Goal: Information Seeking & Learning: Check status

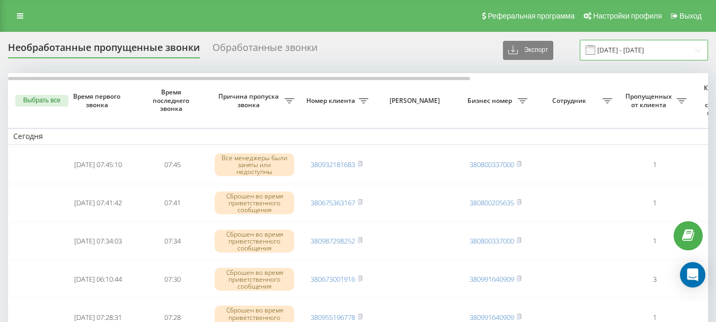
click at [623, 50] on input "22.09.2025 - 23.09.2025" at bounding box center [644, 50] width 128 height 21
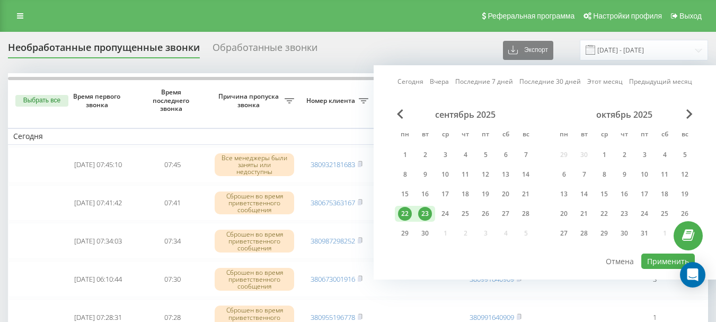
click at [406, 212] on div "22" at bounding box center [405, 214] width 14 height 14
click at [655, 264] on button "Применить" at bounding box center [668, 260] width 54 height 15
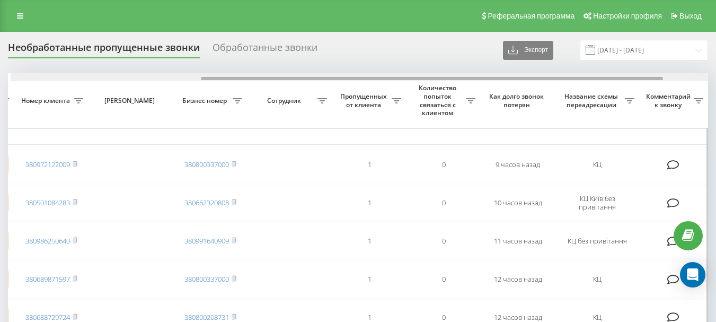
drag, startPoint x: 308, startPoint y: 79, endPoint x: 498, endPoint y: 84, distance: 190.3
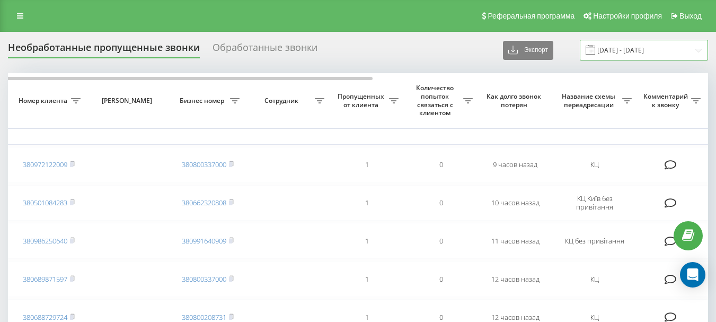
click at [657, 50] on input "22.09.2025 - 22.09.2025" at bounding box center [644, 50] width 128 height 21
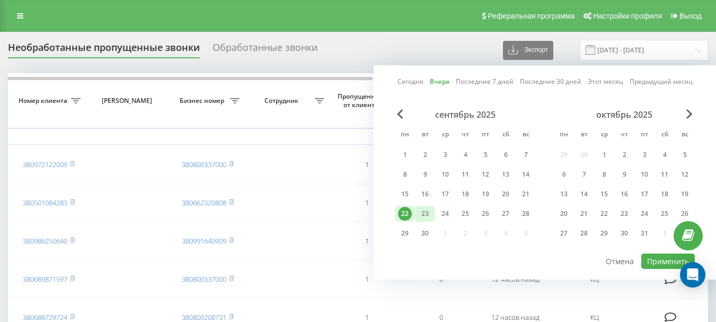
click at [428, 211] on div "23" at bounding box center [425, 214] width 14 height 14
click at [663, 264] on button "Применить" at bounding box center [668, 260] width 54 height 15
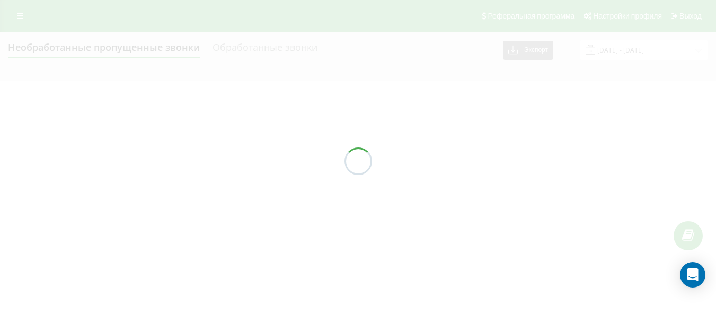
type input "[DATE] - [DATE]"
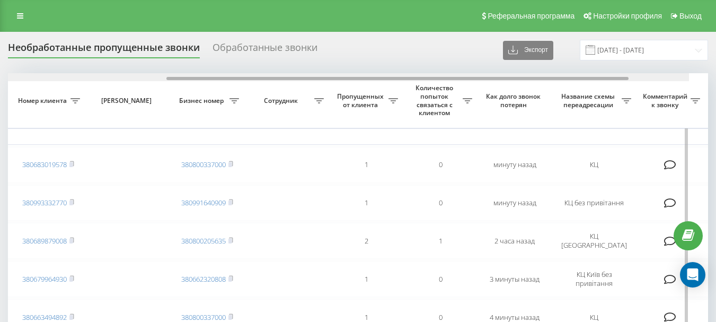
scroll to position [0, 295]
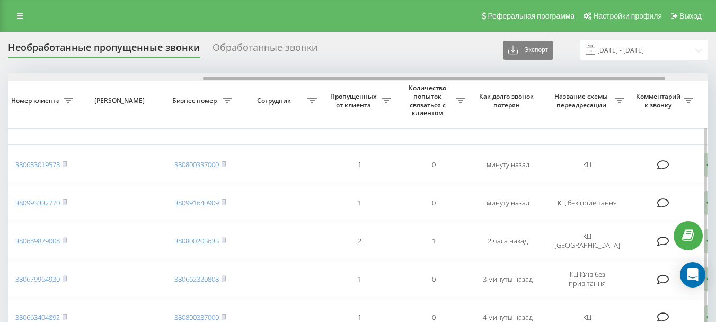
drag, startPoint x: 331, startPoint y: 77, endPoint x: 526, endPoint y: 75, distance: 195.0
click at [526, 75] on div at bounding box center [358, 77] width 700 height 8
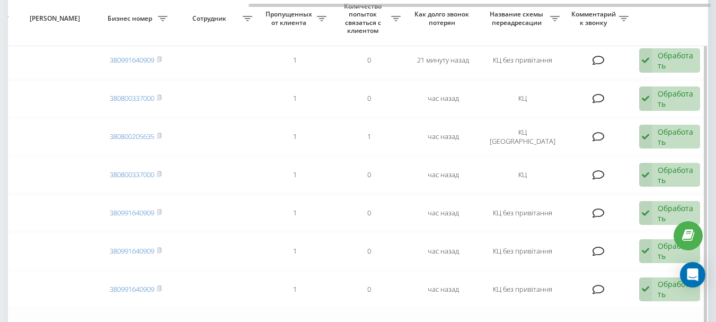
scroll to position [369, 0]
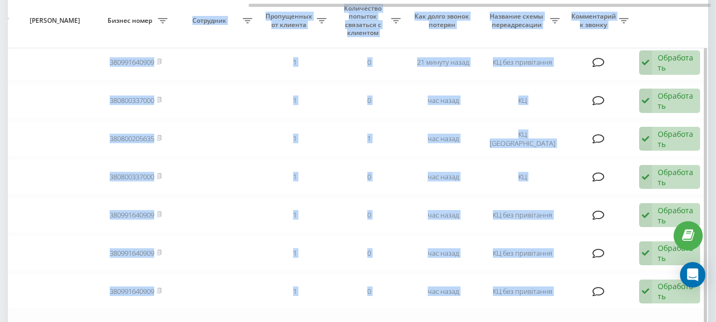
drag, startPoint x: 272, startPoint y: 7, endPoint x: 180, endPoint y: 16, distance: 92.6
click at [180, 16] on div "Выбрать все Время первого звонка Время последнего звонка Причина пропуска звонк…" at bounding box center [358, 44] width 700 height 681
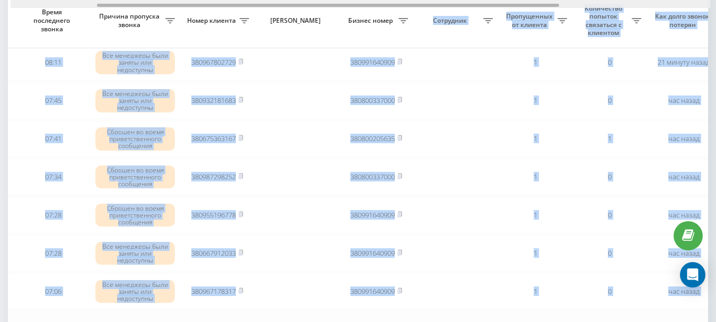
scroll to position [0, 108]
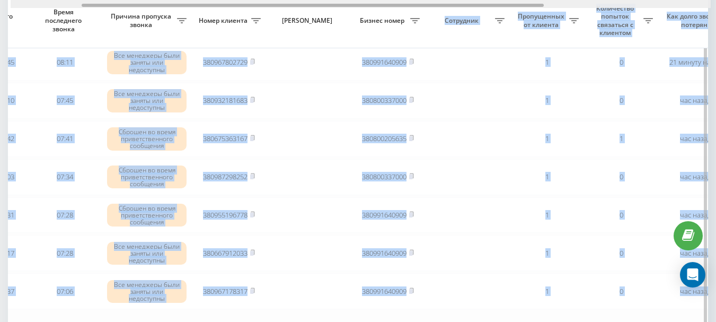
drag, startPoint x: 280, startPoint y: 5, endPoint x: 113, endPoint y: 27, distance: 168.3
click at [113, 27] on div "Выбрать все Время первого звонка Время последнего звонка Причина пропуска звонк…" at bounding box center [358, 44] width 700 height 681
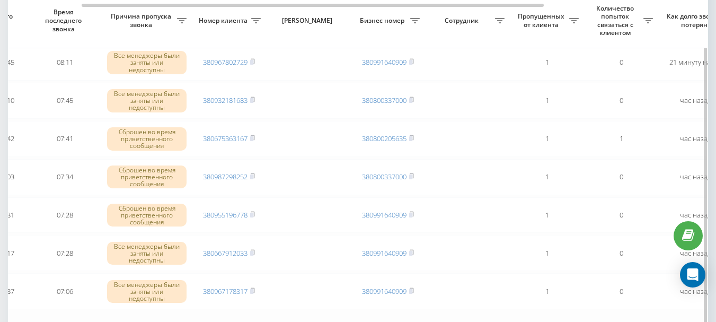
click at [335, 40] on th "ФИО Клиента" at bounding box center [308, 21] width 85 height 55
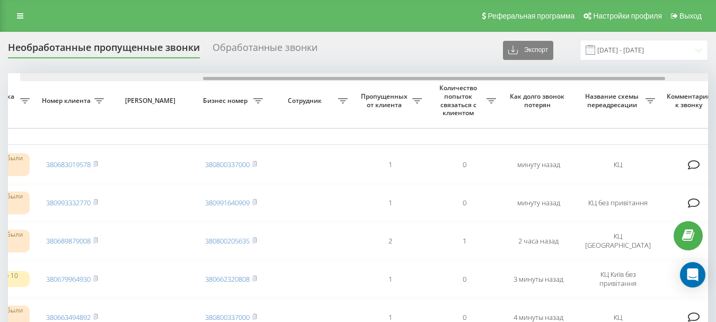
scroll to position [0, 278]
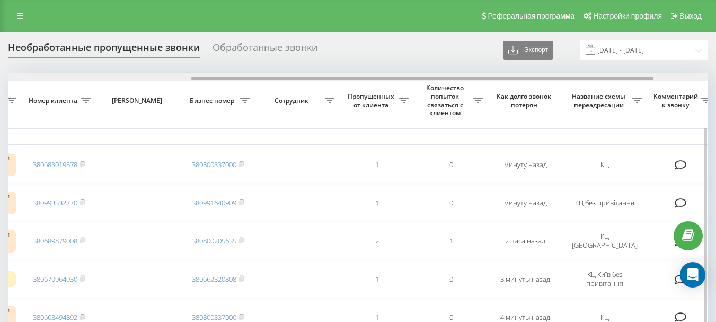
drag, startPoint x: 315, startPoint y: 77, endPoint x: 428, endPoint y: 80, distance: 112.4
click at [428, 80] on div at bounding box center [422, 78] width 462 height 3
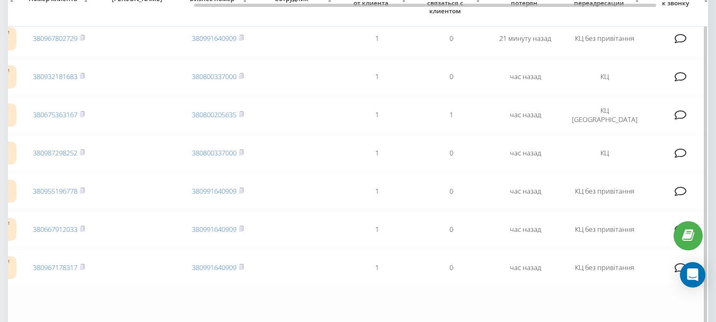
scroll to position [371, 0]
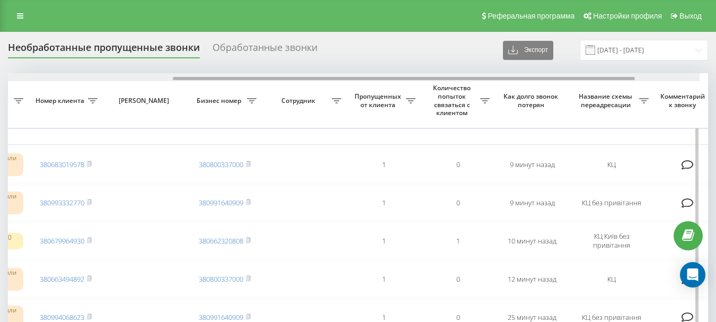
scroll to position [0, 272]
drag, startPoint x: 361, startPoint y: 78, endPoint x: 540, endPoint y: 85, distance: 179.7
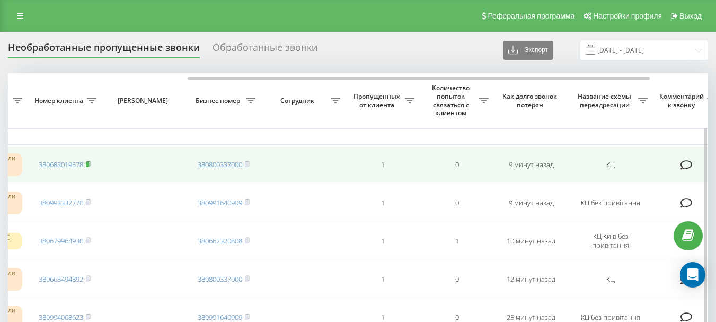
click at [89, 164] on rect at bounding box center [87, 164] width 3 height 5
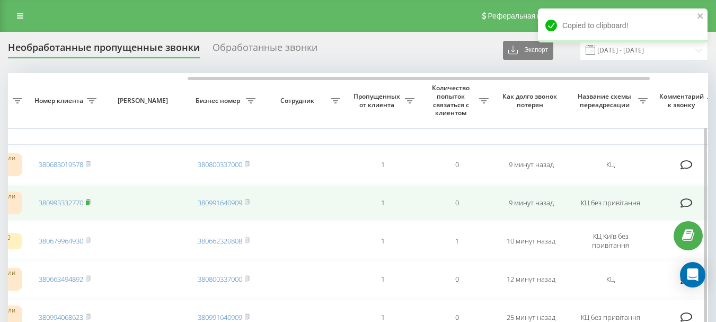
click at [88, 202] on rect at bounding box center [87, 202] width 3 height 5
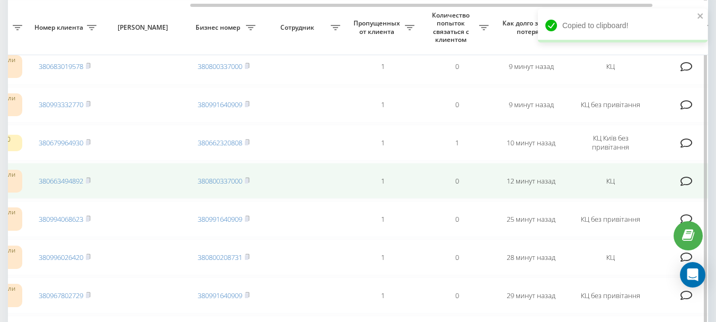
scroll to position [106, 0]
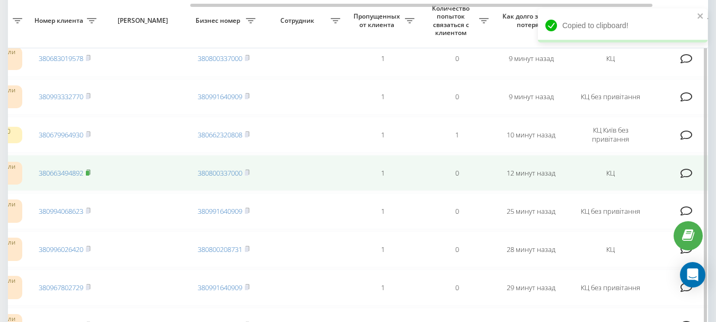
click at [89, 173] on rect at bounding box center [87, 173] width 3 height 5
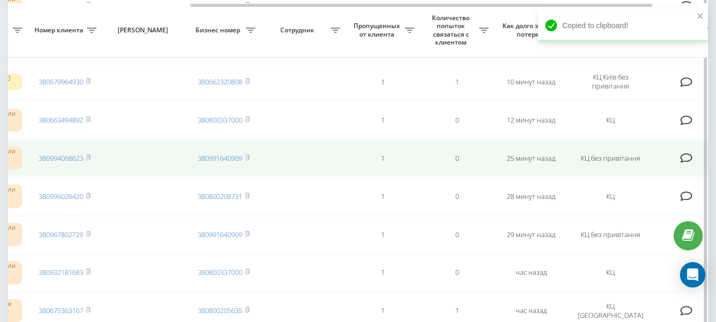
scroll to position [212, 0]
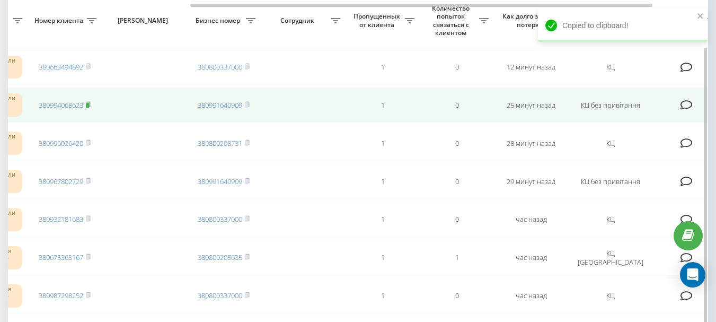
click at [88, 104] on rect at bounding box center [87, 105] width 3 height 5
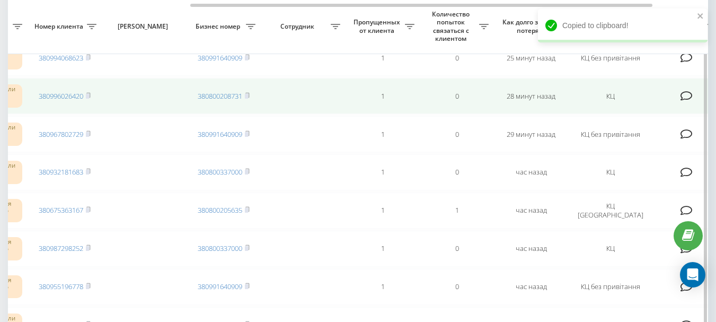
scroll to position [265, 0]
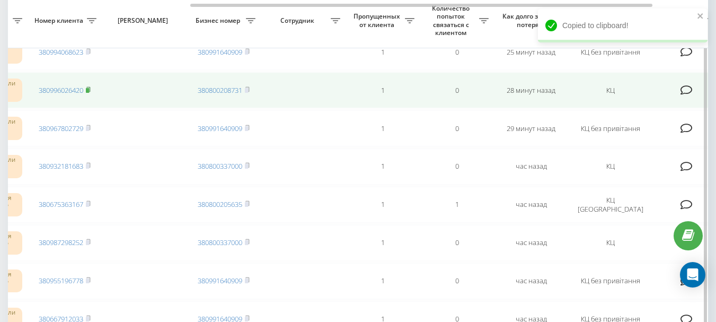
click at [89, 90] on rect at bounding box center [87, 90] width 3 height 5
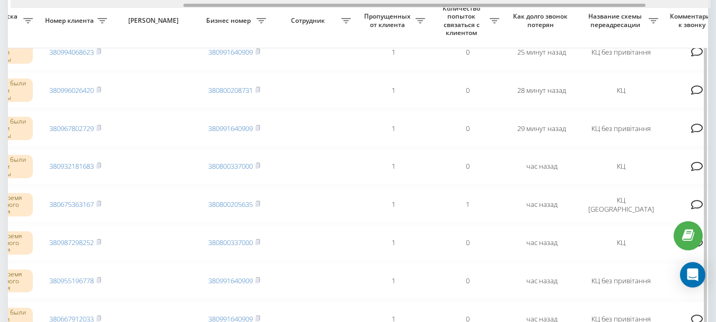
scroll to position [0, 284]
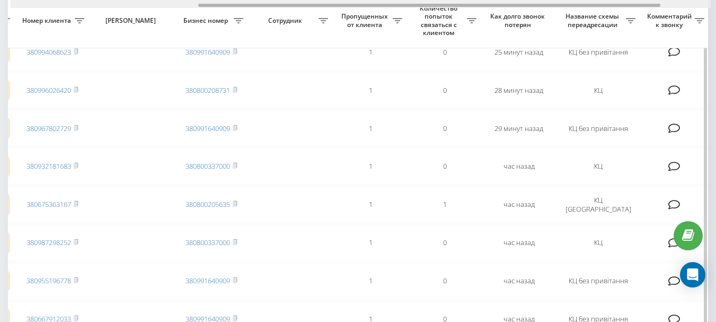
drag, startPoint x: 312, startPoint y: 5, endPoint x: 320, endPoint y: 7, distance: 8.2
click at [320, 7] on div at bounding box center [361, 4] width 700 height 8
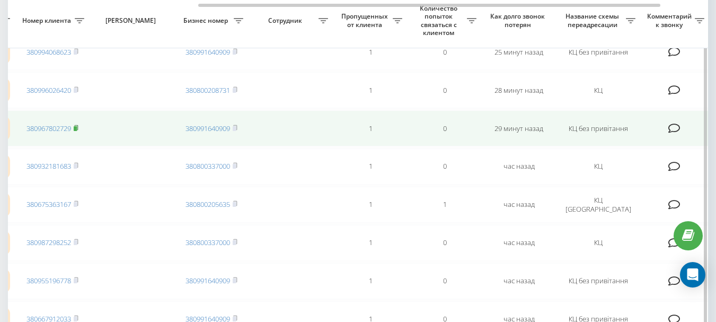
click at [77, 128] on rect at bounding box center [75, 128] width 3 height 5
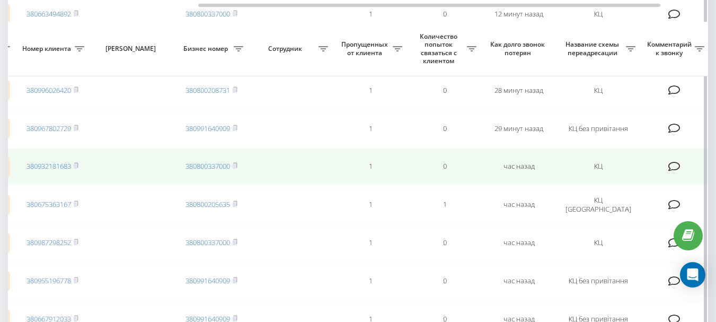
scroll to position [318, 0]
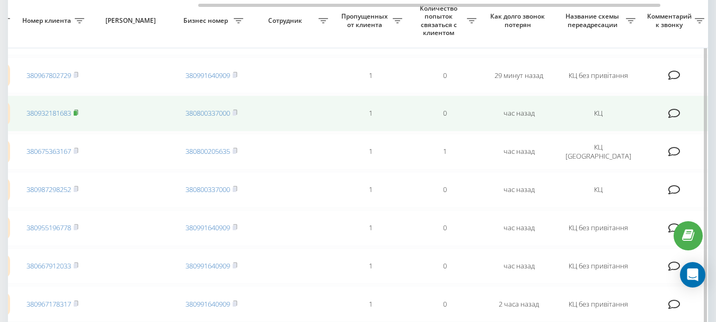
click at [76, 113] on rect at bounding box center [75, 113] width 3 height 5
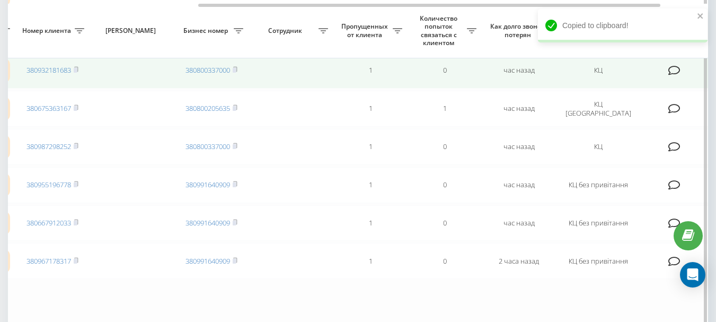
scroll to position [371, 0]
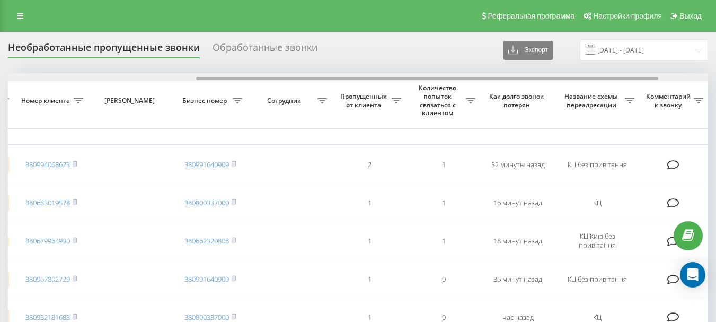
scroll to position [0, 288]
drag, startPoint x: 260, startPoint y: 78, endPoint x: 451, endPoint y: 82, distance: 190.8
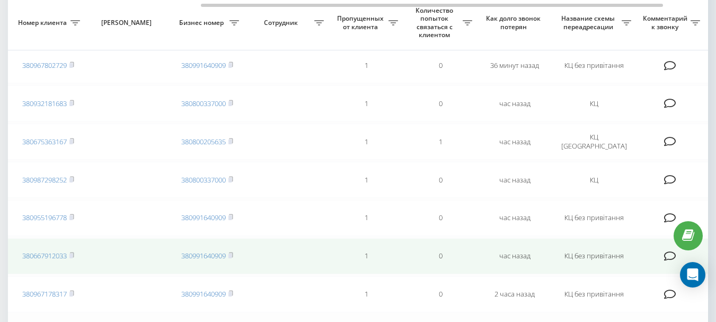
scroll to position [213, 0]
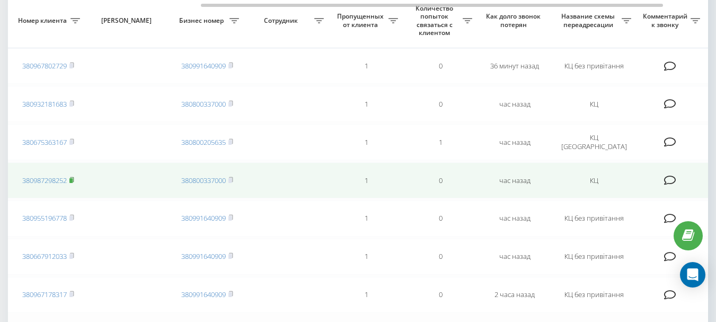
click at [74, 178] on icon at bounding box center [71, 179] width 5 height 6
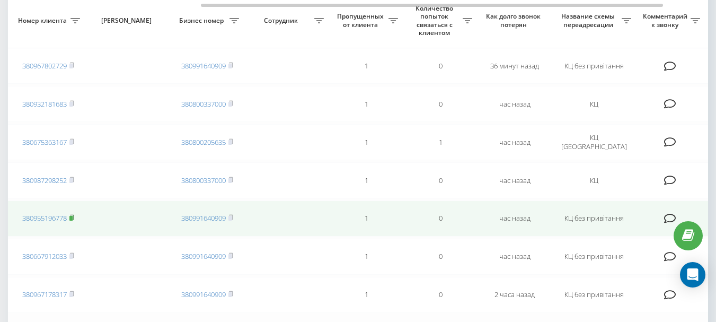
click at [73, 216] on icon at bounding box center [71, 217] width 5 height 6
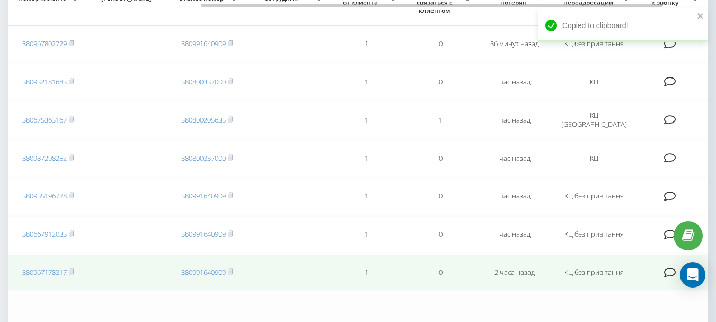
scroll to position [266, 0]
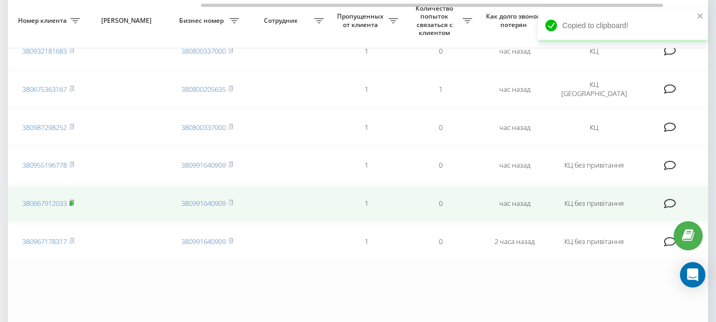
click at [74, 202] on icon at bounding box center [71, 202] width 5 height 6
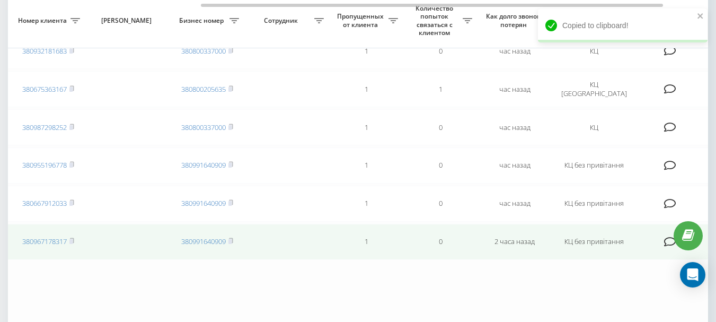
click at [76, 238] on td "380967178317" at bounding box center [48, 242] width 74 height 36
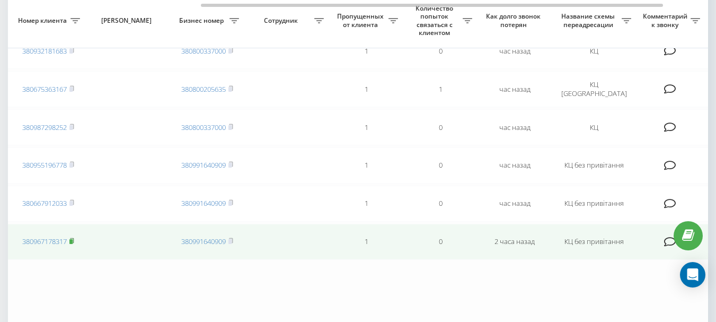
click at [73, 241] on rect at bounding box center [70, 241] width 3 height 5
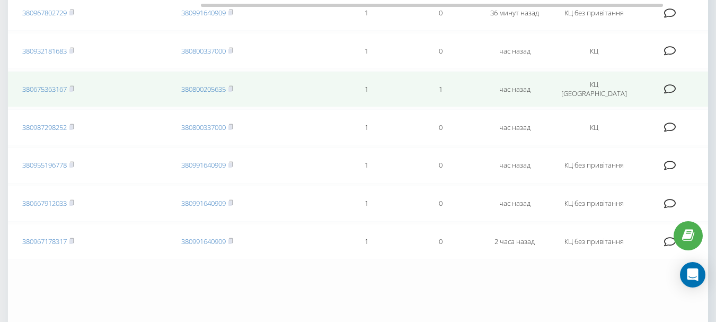
scroll to position [0, 0]
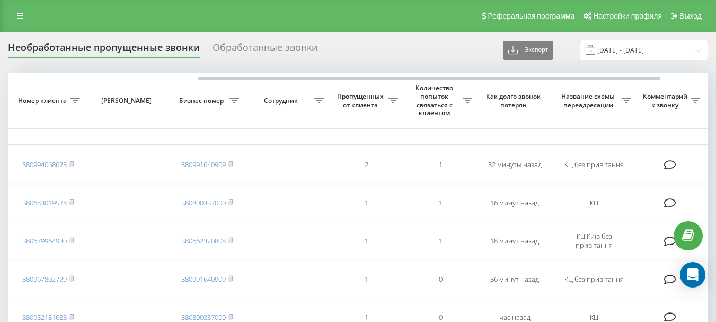
click at [629, 51] on input "[DATE] - [DATE]" at bounding box center [644, 50] width 128 height 21
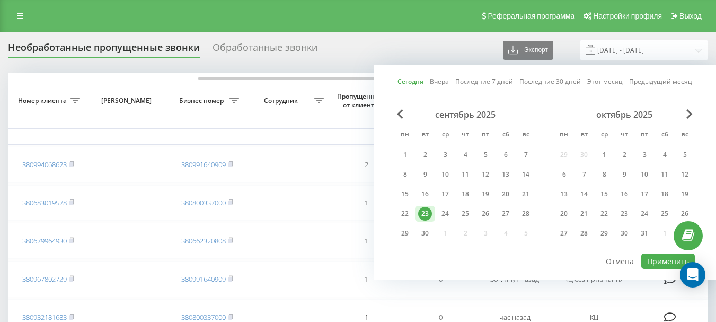
drag, startPoint x: 405, startPoint y: 214, endPoint x: 427, endPoint y: 218, distance: 21.6
click at [405, 214] on div "22" at bounding box center [405, 214] width 14 height 14
click at [667, 261] on button "Применить" at bounding box center [668, 260] width 54 height 15
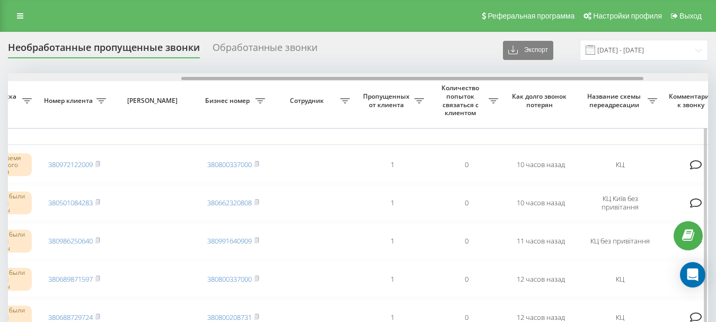
scroll to position [0, 280]
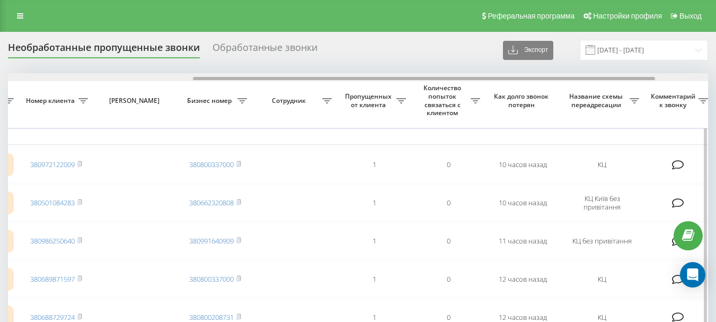
drag, startPoint x: 258, startPoint y: 78, endPoint x: 443, endPoint y: 78, distance: 185.4
click at [443, 78] on div at bounding box center [424, 78] width 462 height 3
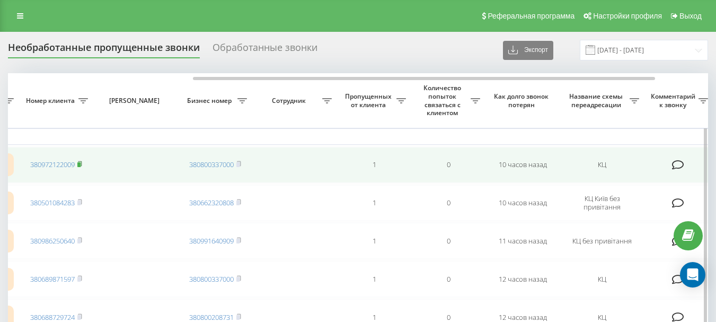
click at [82, 165] on icon at bounding box center [80, 163] width 4 height 5
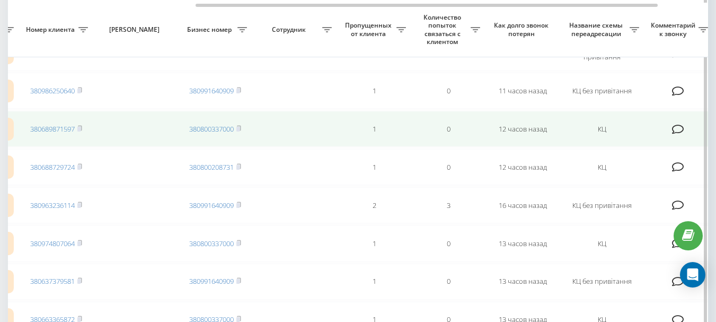
scroll to position [159, 0]
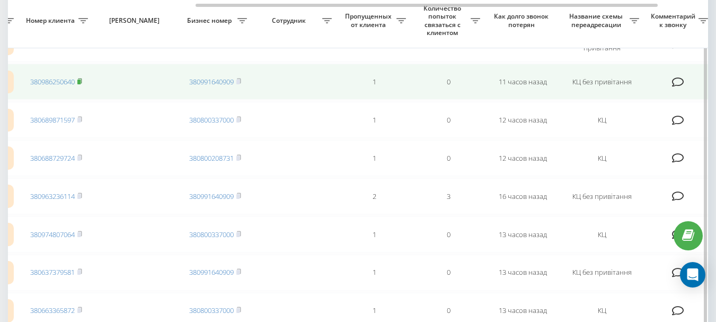
click at [79, 80] on rect at bounding box center [78, 81] width 3 height 5
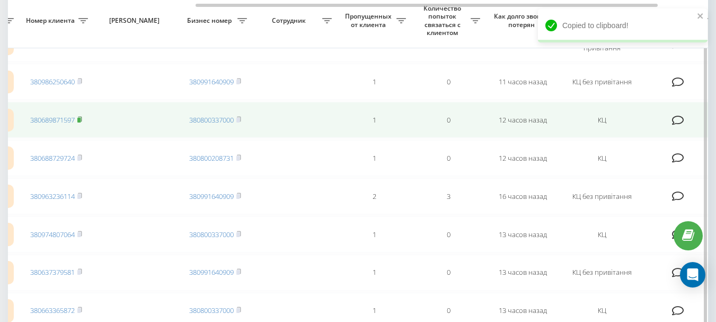
click at [81, 118] on rect at bounding box center [78, 120] width 3 height 5
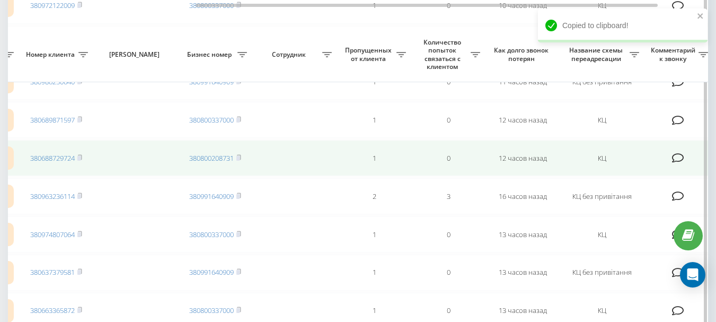
scroll to position [212, 0]
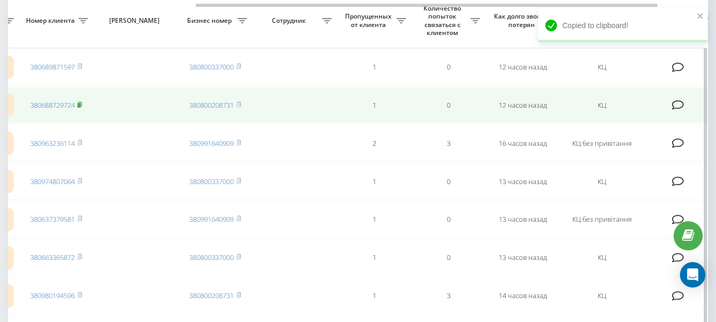
click at [81, 105] on rect at bounding box center [78, 105] width 3 height 5
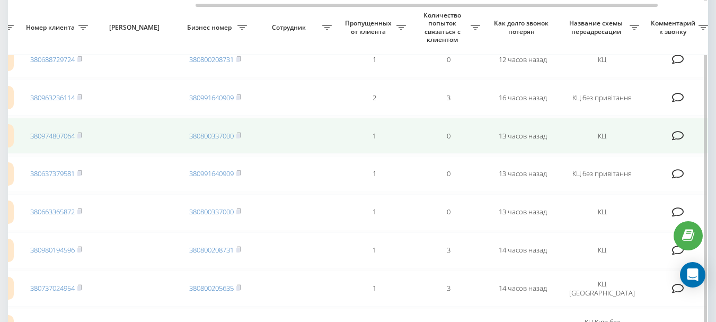
scroll to position [265, 0]
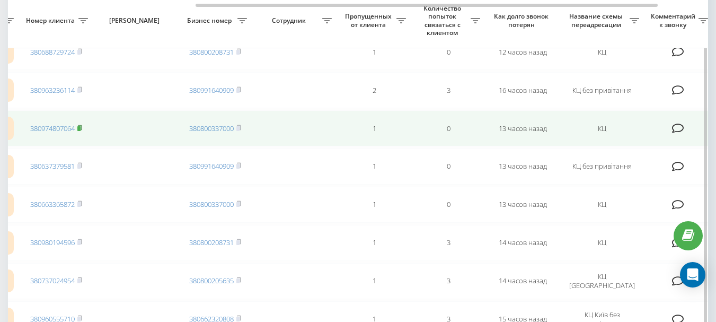
click at [80, 128] on rect at bounding box center [78, 128] width 3 height 5
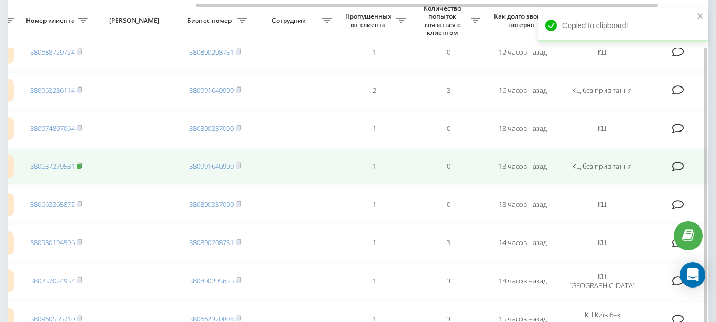
click at [81, 166] on rect at bounding box center [78, 166] width 3 height 5
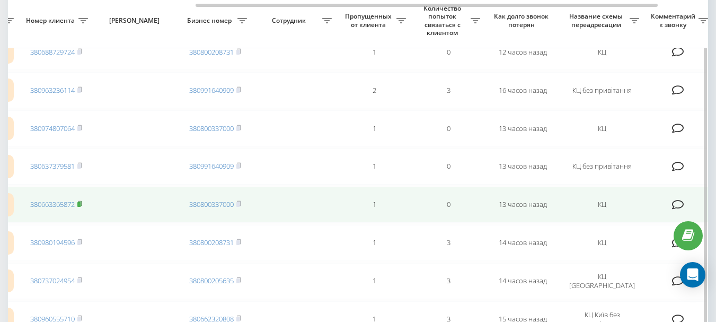
click at [81, 203] on rect at bounding box center [78, 204] width 3 height 5
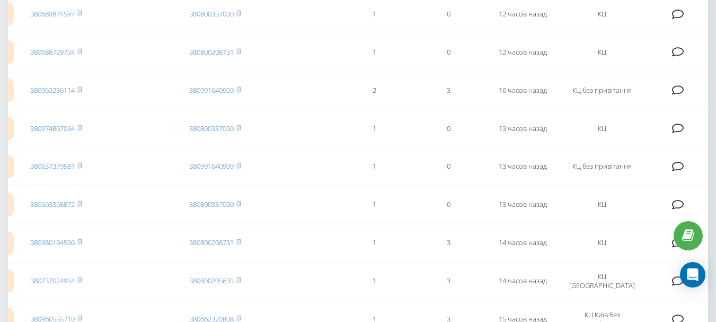
scroll to position [0, 0]
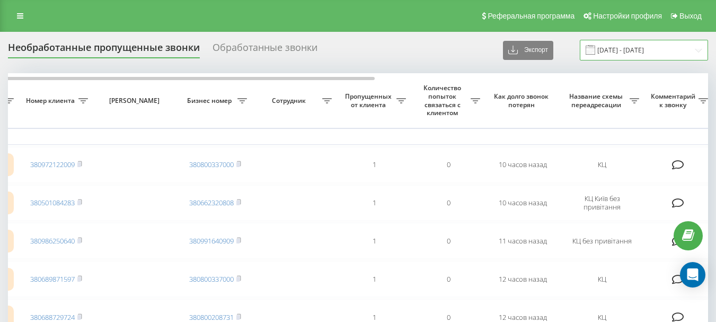
click at [648, 56] on input "22.09.2025 - 22.09.2025" at bounding box center [644, 50] width 128 height 21
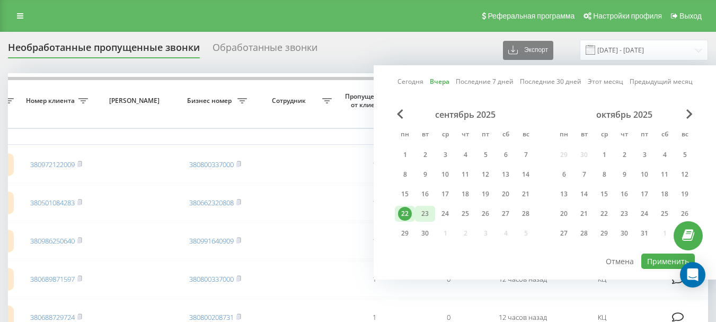
click at [423, 217] on div "23" at bounding box center [425, 214] width 14 height 14
click at [662, 258] on button "Применить" at bounding box center [668, 260] width 54 height 15
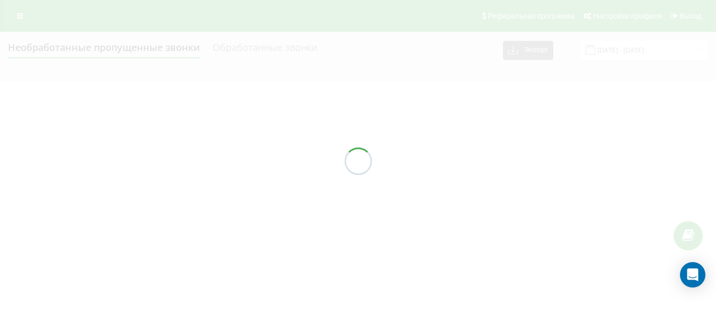
type input "23.09.2025 - 23.09.2025"
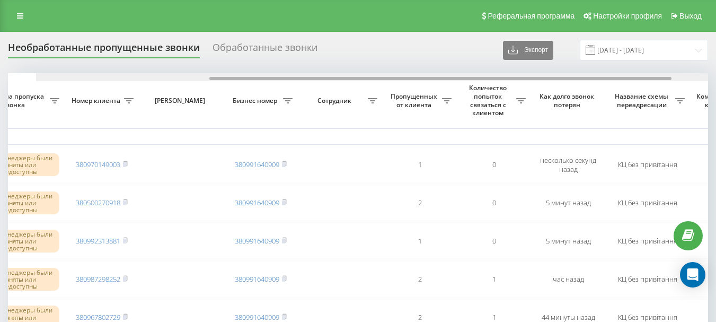
scroll to position [0, 266]
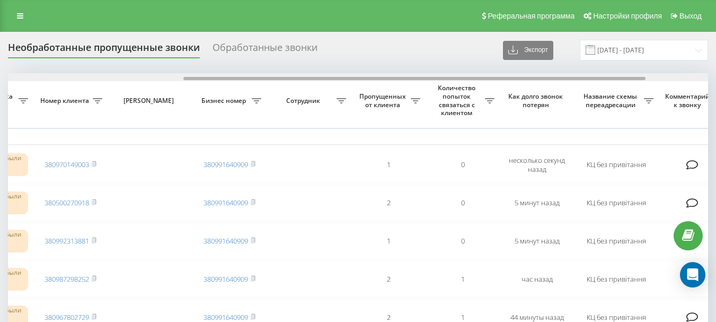
drag, startPoint x: 348, startPoint y: 78, endPoint x: 523, endPoint y: 77, distance: 175.9
click at [523, 77] on div at bounding box center [414, 78] width 462 height 3
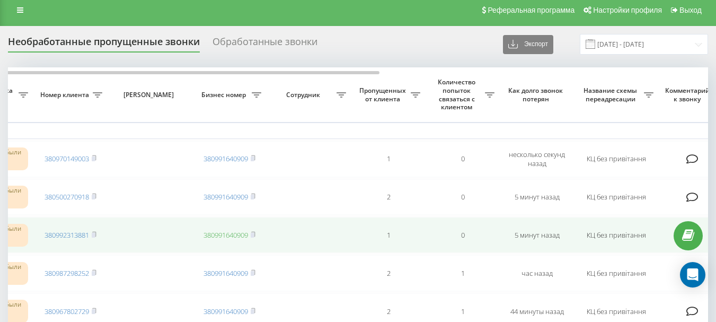
scroll to position [0, 0]
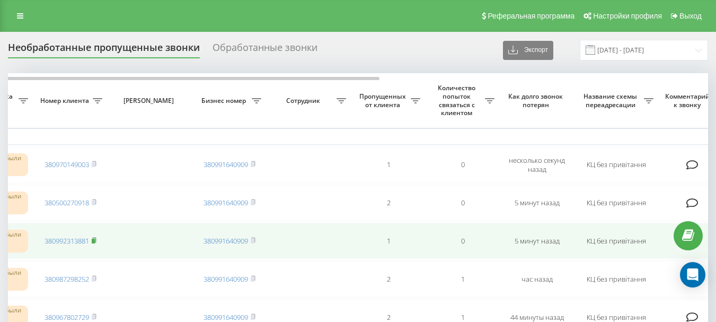
click at [95, 239] on rect at bounding box center [93, 240] width 3 height 5
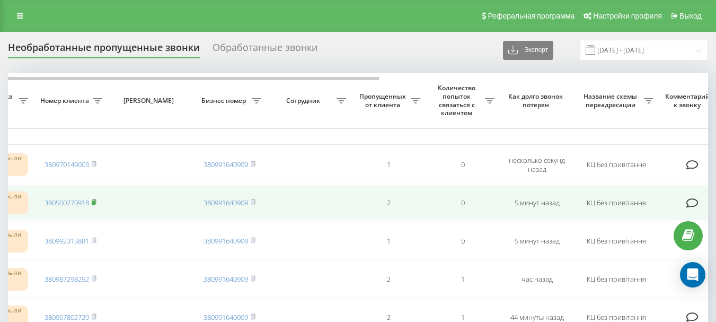
click at [93, 202] on rect at bounding box center [93, 202] width 3 height 5
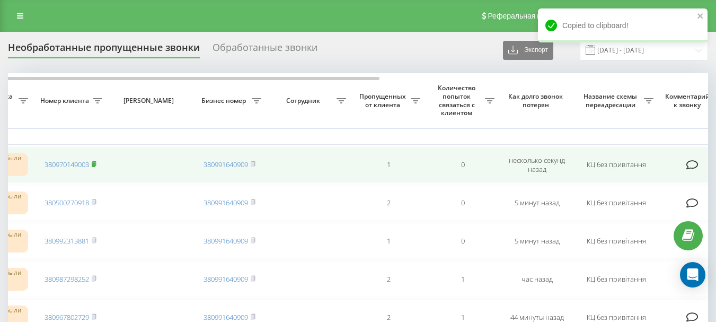
click at [95, 163] on rect at bounding box center [93, 164] width 3 height 5
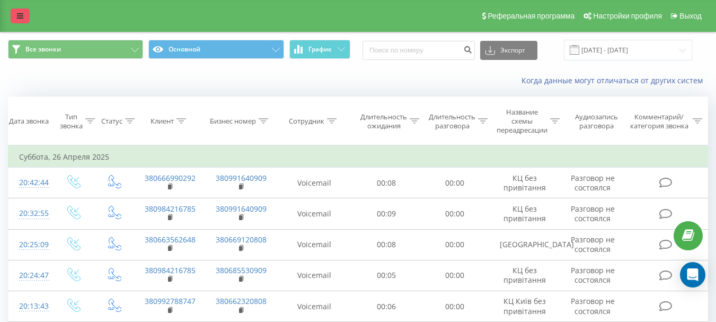
click at [12, 15] on link at bounding box center [20, 15] width 19 height 15
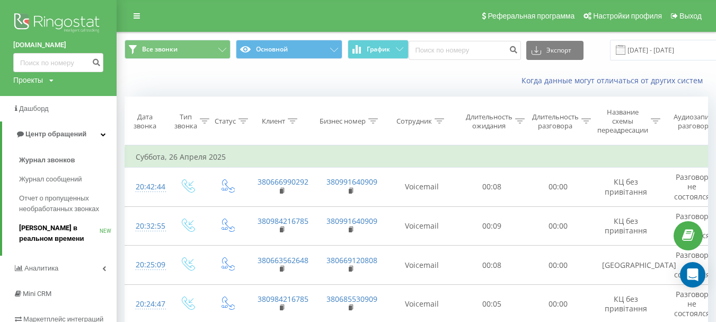
click at [59, 232] on span "[PERSON_NAME] в реальном времени" at bounding box center [59, 233] width 81 height 21
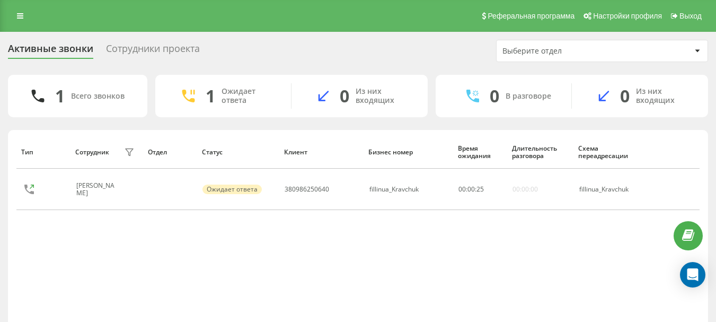
click at [169, 51] on div "Сотрудники проекта" at bounding box center [153, 51] width 94 height 16
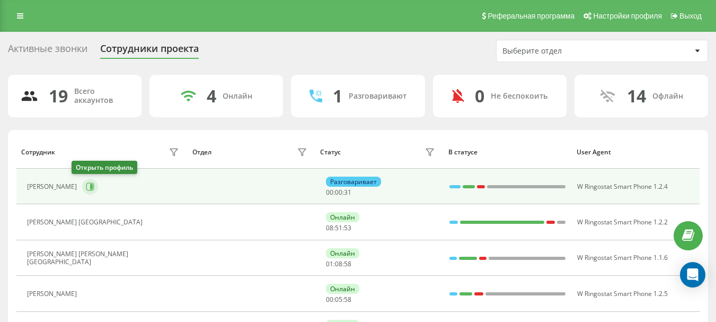
click at [86, 188] on icon at bounding box center [90, 186] width 8 height 8
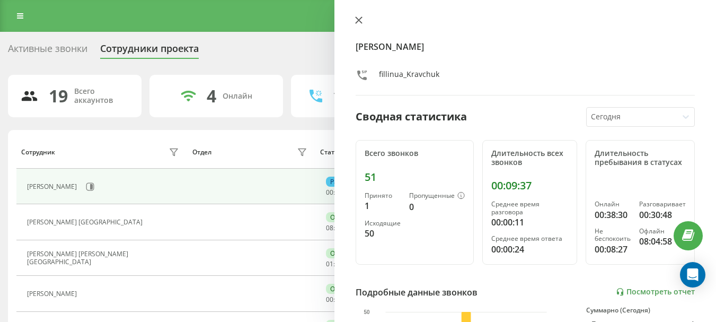
click at [354, 20] on button at bounding box center [359, 21] width 14 height 10
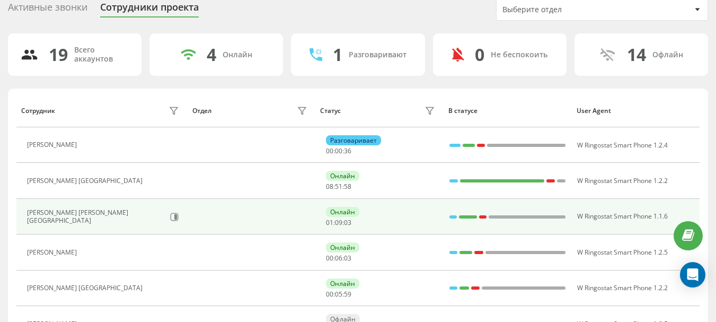
scroll to position [53, 0]
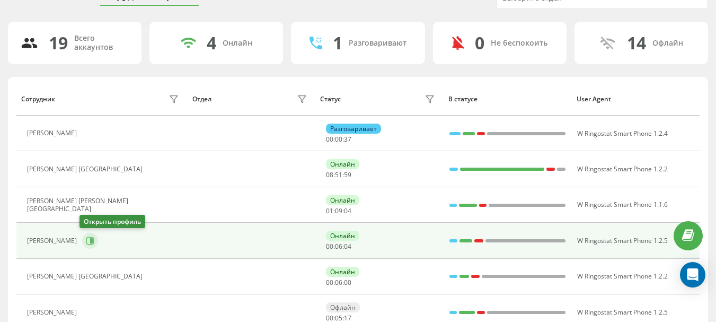
click at [90, 242] on icon at bounding box center [91, 240] width 3 height 5
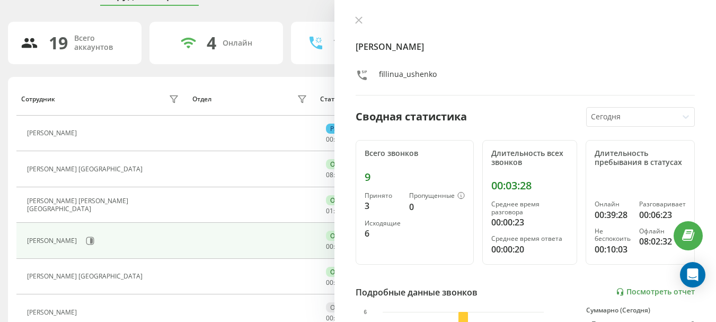
drag, startPoint x: 356, startPoint y: 20, endPoint x: 353, endPoint y: 3, distance: 16.6
click at [356, 20] on icon at bounding box center [358, 19] width 7 height 7
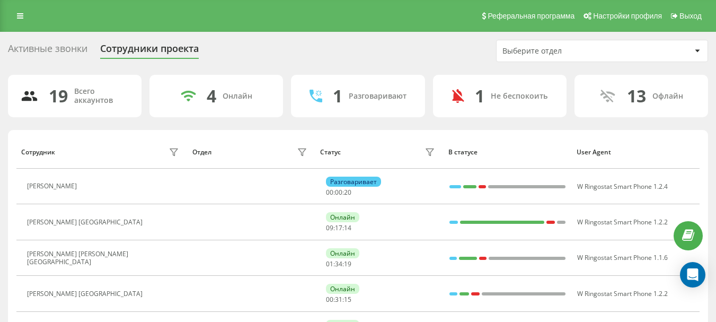
click at [38, 49] on div "Активные звонки" at bounding box center [47, 51] width 79 height 16
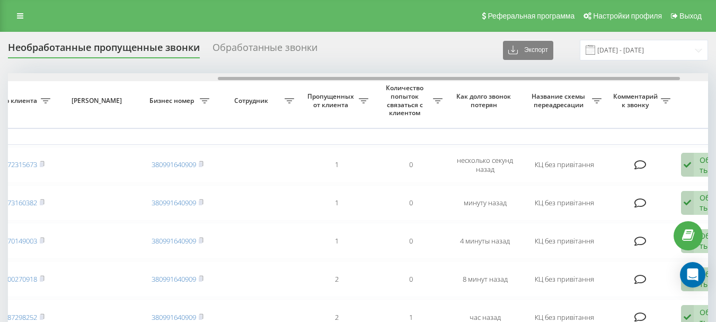
scroll to position [0, 306]
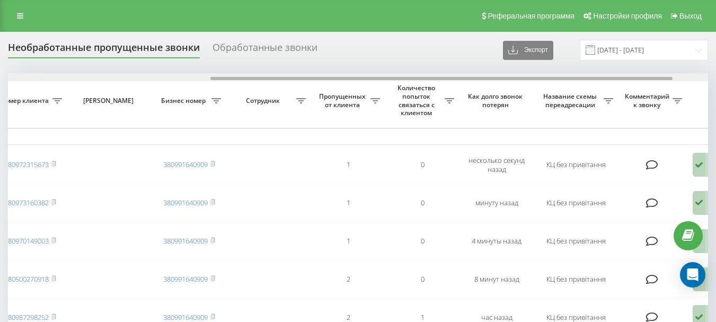
drag, startPoint x: 201, startPoint y: 80, endPoint x: 403, endPoint y: 88, distance: 202.6
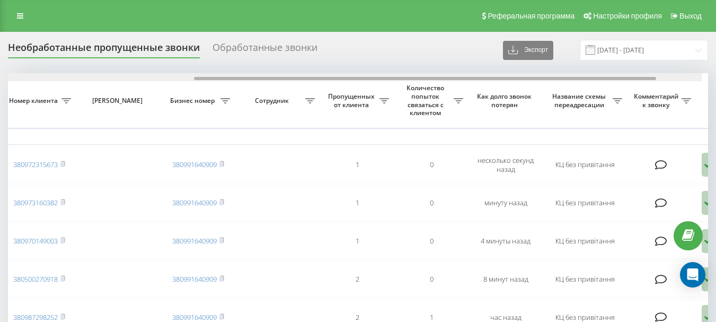
scroll to position [0, 291]
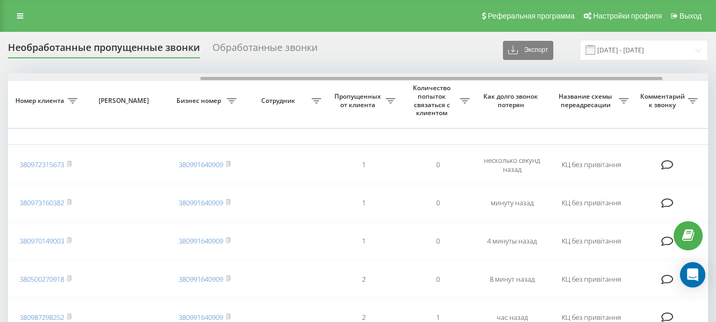
drag, startPoint x: 236, startPoint y: 79, endPoint x: 226, endPoint y: 79, distance: 10.1
click at [226, 79] on div at bounding box center [431, 78] width 462 height 3
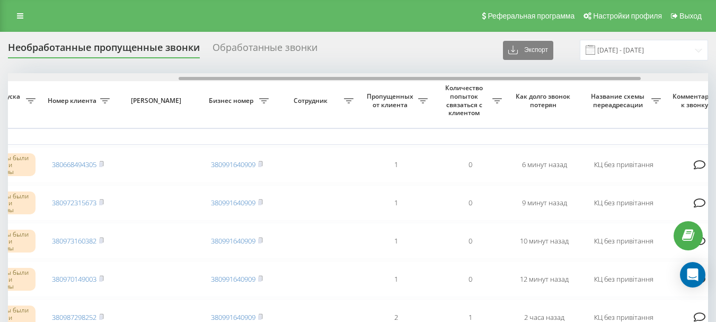
scroll to position [0, 275]
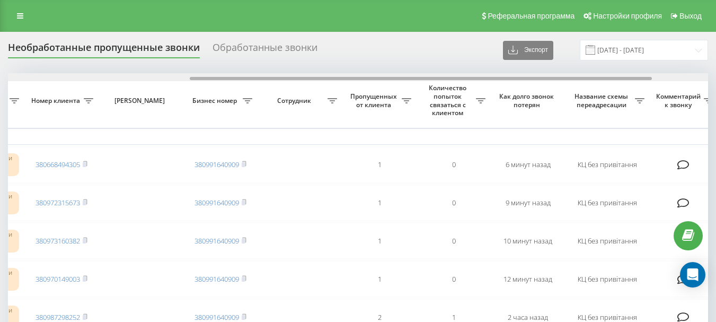
drag, startPoint x: 348, startPoint y: 77, endPoint x: 529, endPoint y: 81, distance: 181.8
click at [529, 81] on div at bounding box center [358, 77] width 700 height 8
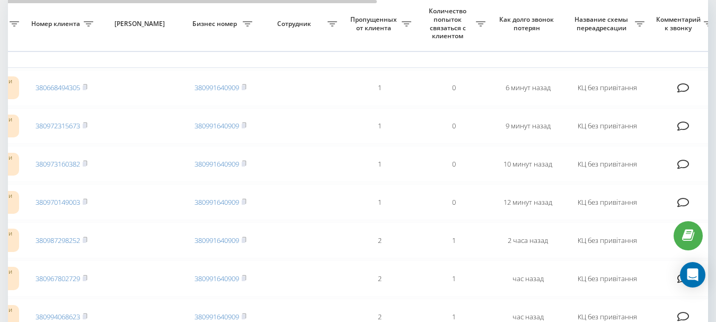
scroll to position [24, 0]
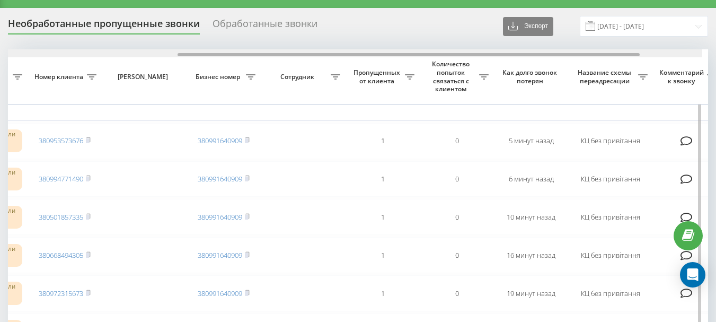
scroll to position [0, 272]
drag, startPoint x: 256, startPoint y: 54, endPoint x: 434, endPoint y: 53, distance: 177.5
click at [434, 53] on div at bounding box center [419, 54] width 462 height 3
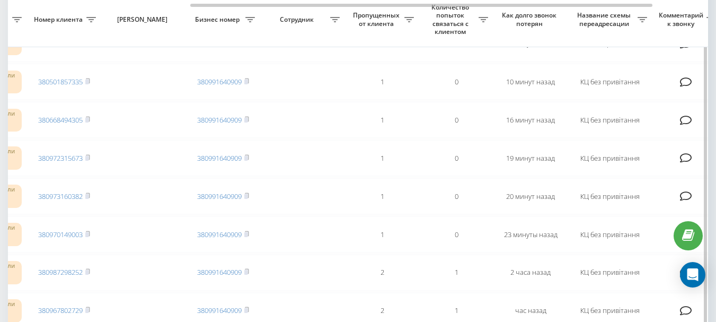
scroll to position [106, 0]
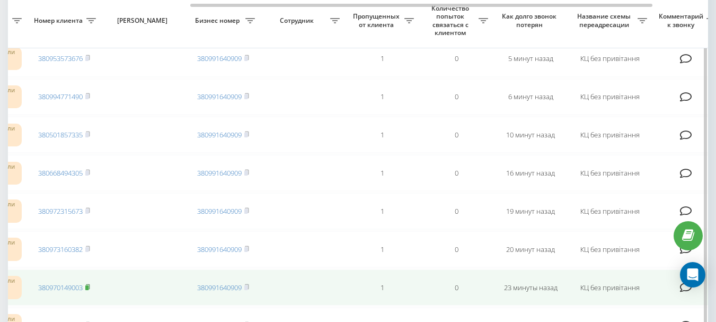
click at [88, 286] on rect at bounding box center [86, 287] width 3 height 5
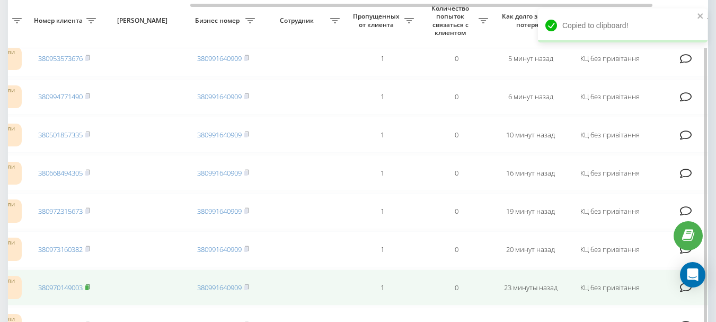
click at [88, 287] on rect at bounding box center [86, 287] width 3 height 5
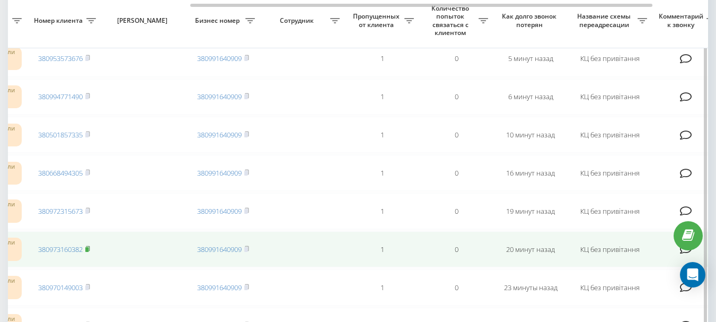
click at [88, 246] on icon at bounding box center [87, 248] width 5 height 6
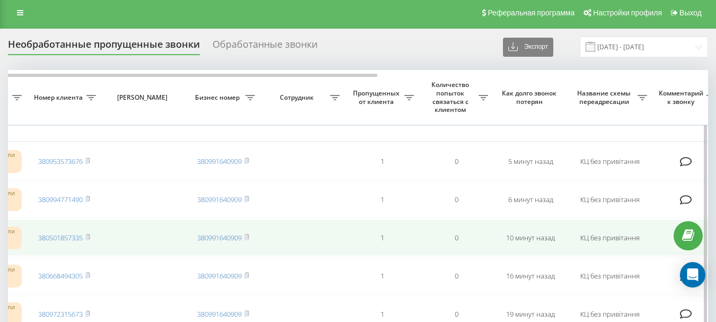
scroll to position [53, 0]
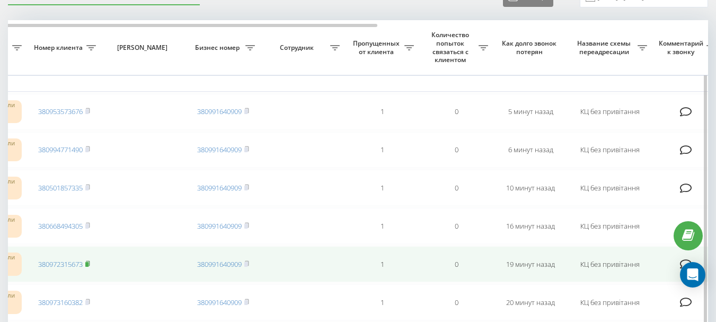
click at [88, 264] on rect at bounding box center [86, 264] width 3 height 5
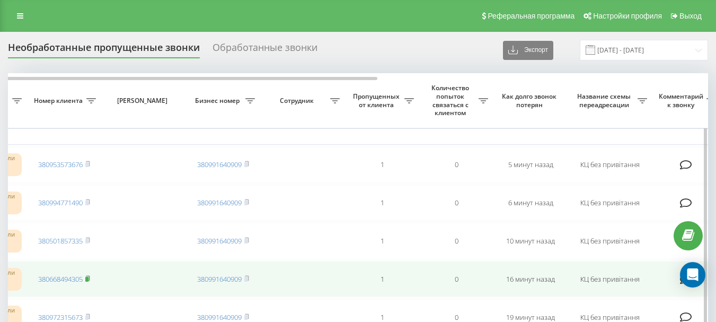
click at [90, 278] on icon at bounding box center [88, 278] width 4 height 5
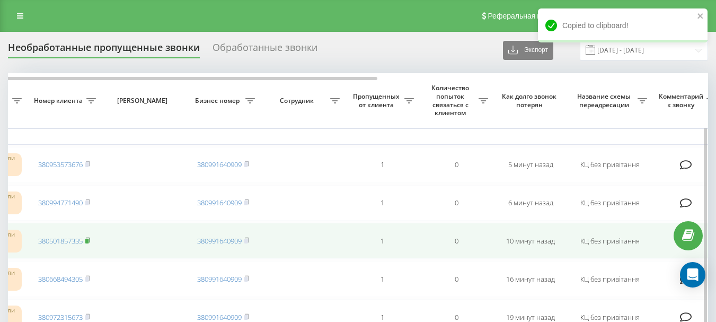
click at [88, 239] on rect at bounding box center [86, 240] width 3 height 5
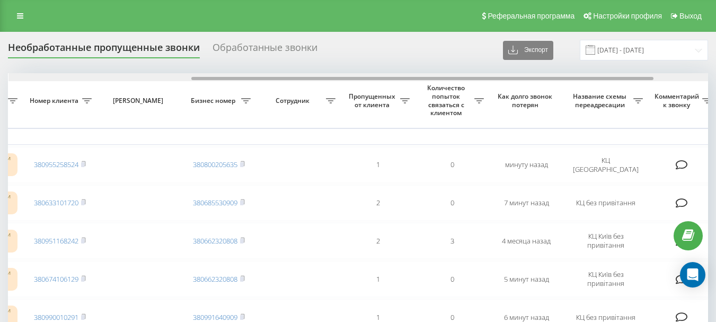
scroll to position [0, 277]
drag, startPoint x: 271, startPoint y: 77, endPoint x: 455, endPoint y: 86, distance: 183.5
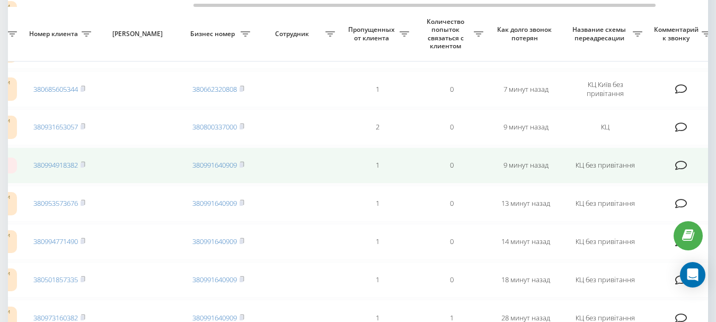
scroll to position [318, 0]
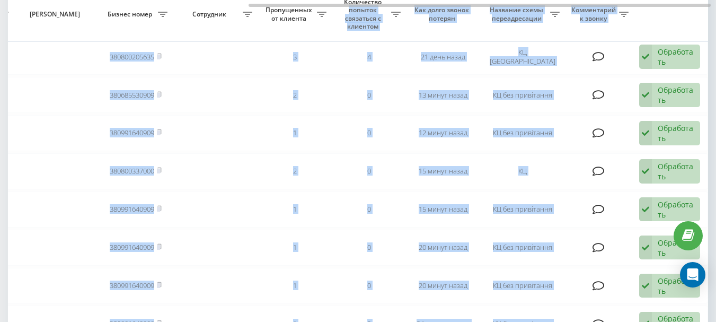
drag, startPoint x: 312, startPoint y: 7, endPoint x: 385, endPoint y: 9, distance: 73.7
click at [385, 9] on div "Выбрать все Время первого звонка Время последнего звонка [PERSON_NAME] пропуска…" at bounding box center [358, 268] width 700 height 986
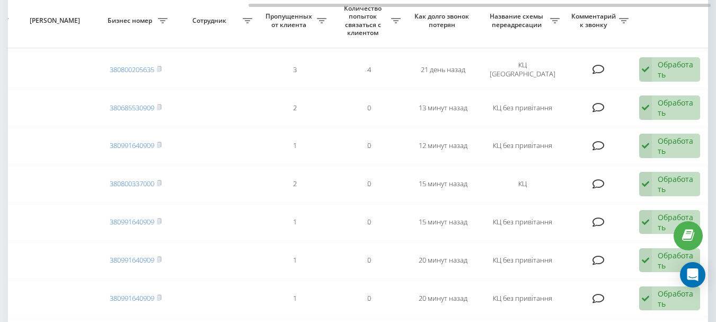
click at [321, 39] on th "Пропущенных от клиента" at bounding box center [295, 21] width 74 height 55
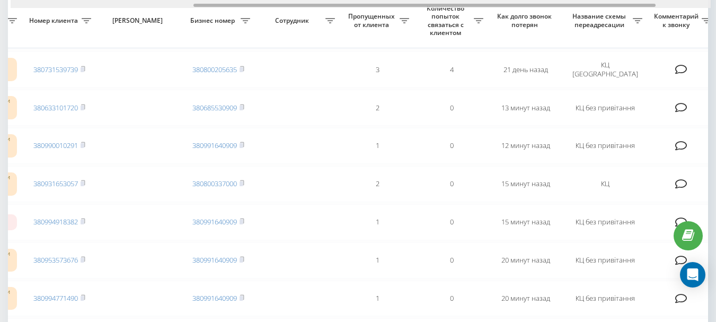
scroll to position [0, 288]
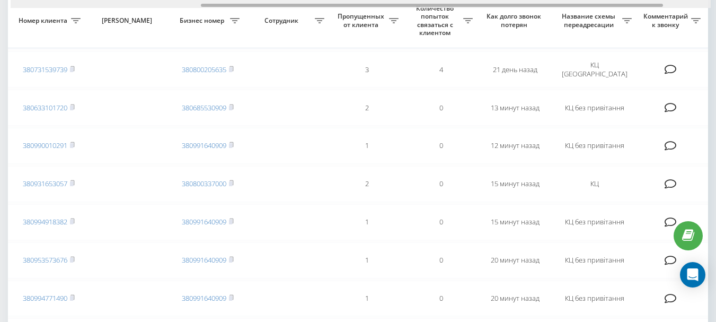
drag, startPoint x: 392, startPoint y: 6, endPoint x: 344, endPoint y: 9, distance: 47.8
click at [344, 9] on div "Выбрать все Время первого звонка Время последнего звонка Причина пропуска звонк…" at bounding box center [358, 281] width 700 height 986
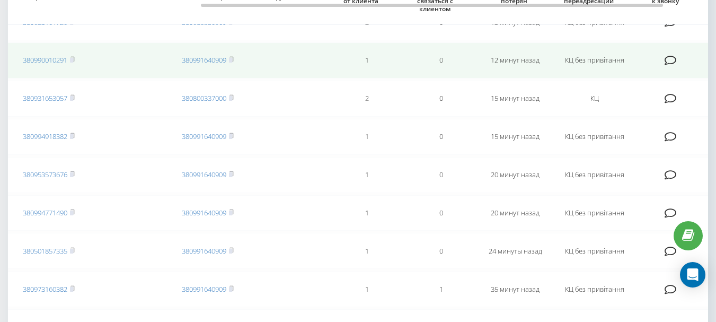
scroll to position [318, 0]
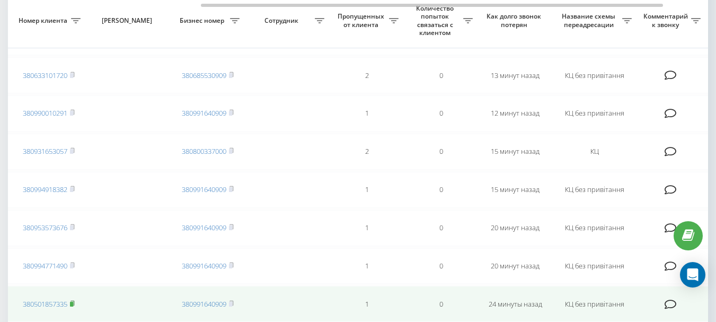
click at [73, 303] on rect at bounding box center [71, 303] width 3 height 5
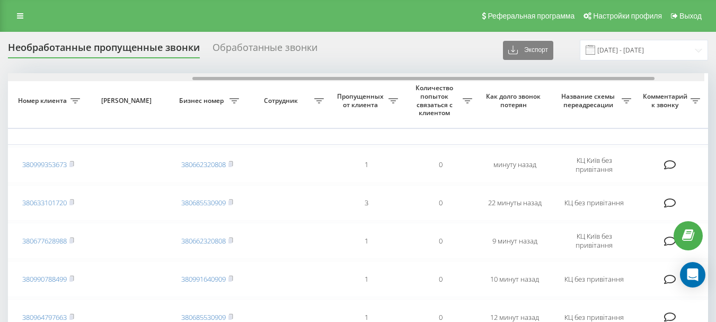
scroll to position [0, 285]
drag, startPoint x: 260, startPoint y: 79, endPoint x: 448, endPoint y: 82, distance: 188.1
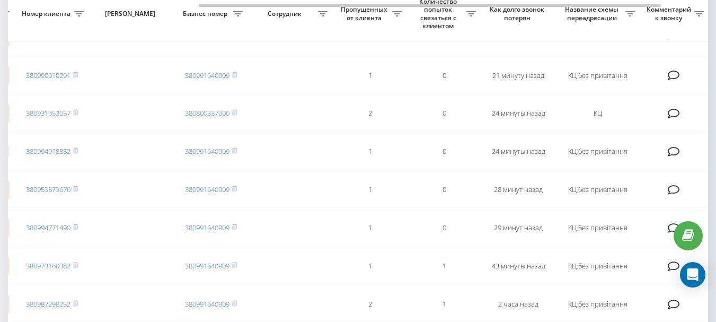
scroll to position [265, 0]
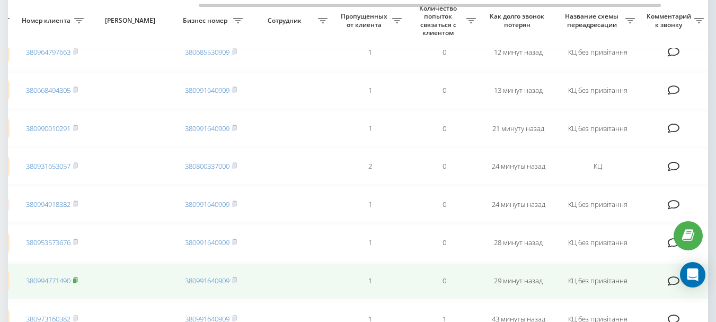
click at [76, 279] on rect at bounding box center [74, 280] width 3 height 5
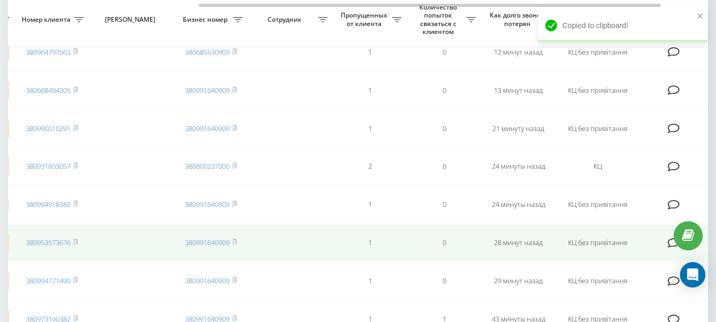
scroll to position [212, 0]
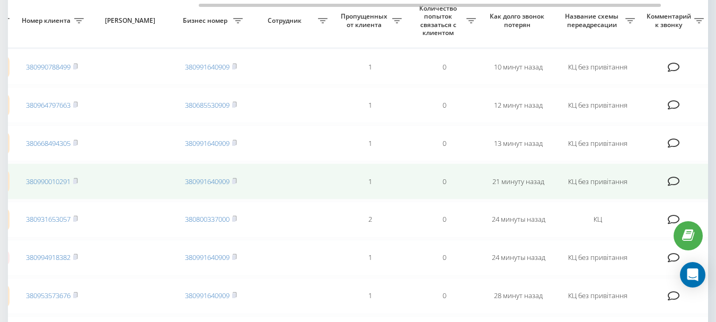
drag, startPoint x: 77, startPoint y: 294, endPoint x: 200, endPoint y: 196, distance: 157.6
click at [76, 294] on rect at bounding box center [74, 295] width 3 height 5
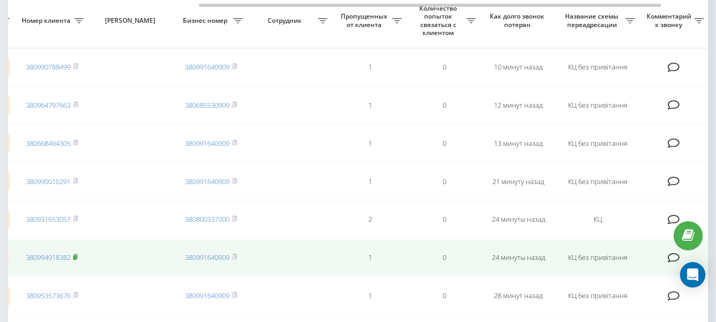
click at [76, 256] on rect at bounding box center [74, 257] width 3 height 5
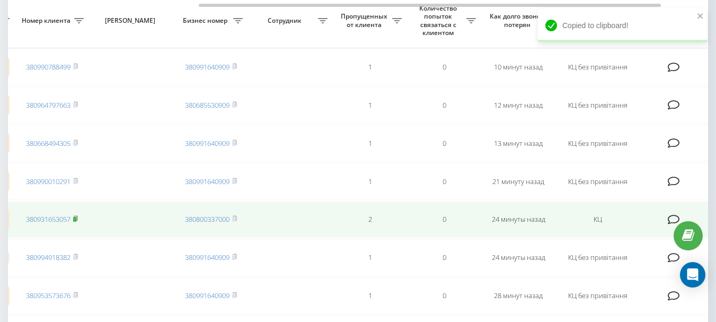
click at [75, 218] on rect at bounding box center [74, 219] width 3 height 5
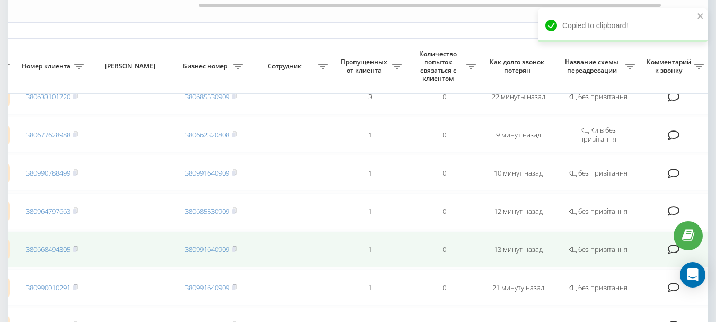
scroll to position [159, 0]
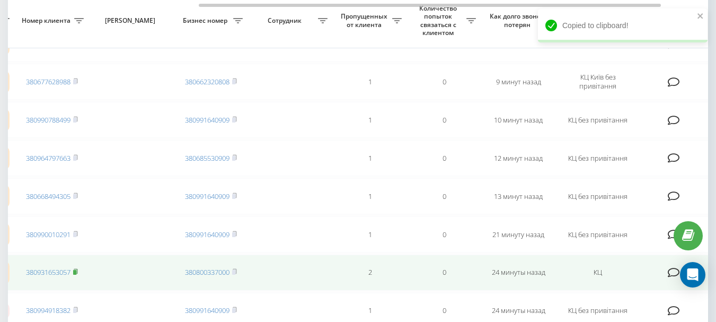
click at [76, 272] on rect at bounding box center [74, 272] width 3 height 5
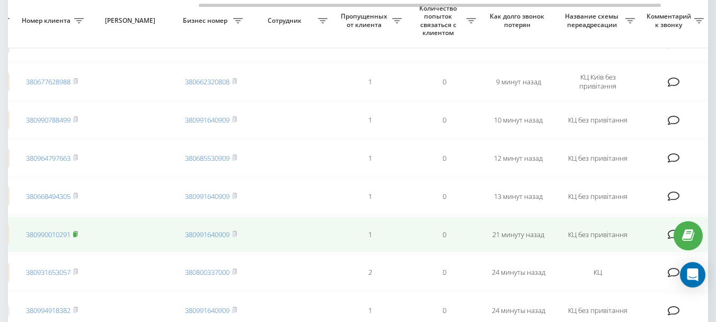
click at [76, 233] on rect at bounding box center [74, 234] width 3 height 5
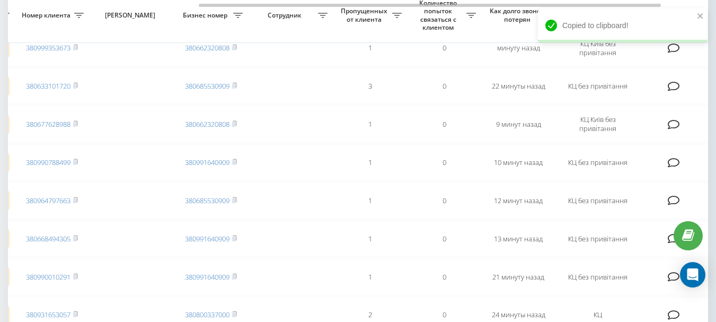
scroll to position [95, 0]
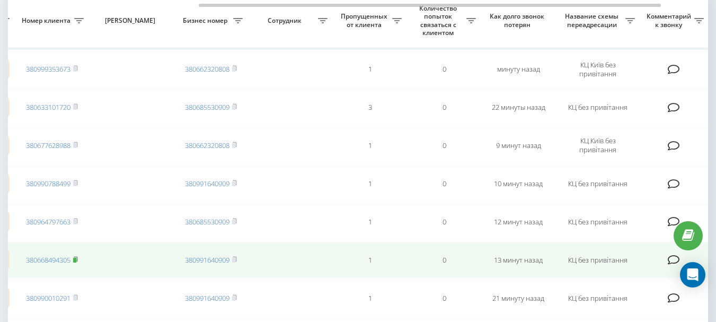
click at [77, 260] on icon at bounding box center [76, 258] width 4 height 5
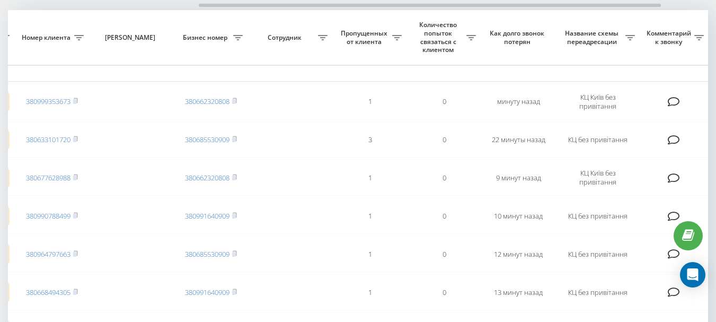
scroll to position [53, 0]
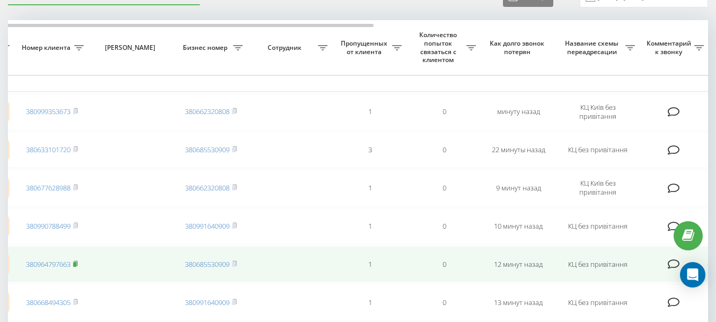
click at [76, 263] on rect at bounding box center [74, 264] width 3 height 5
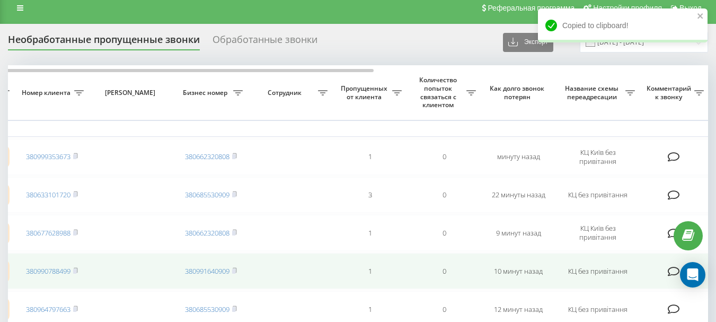
scroll to position [0, 0]
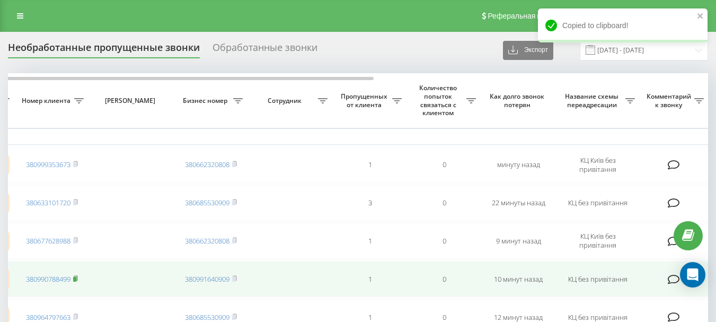
click at [76, 279] on rect at bounding box center [74, 279] width 3 height 5
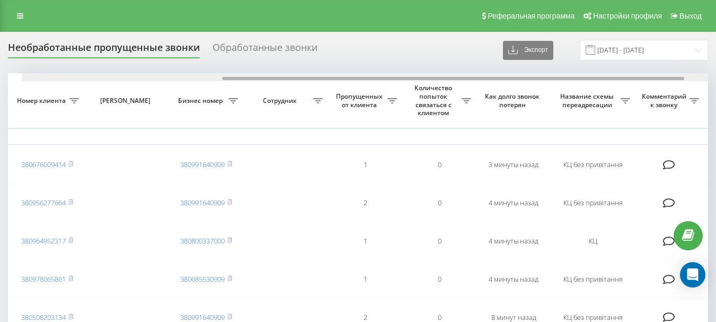
scroll to position [0, 303]
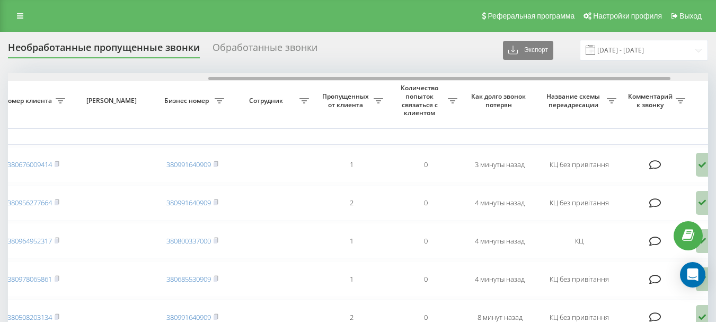
drag, startPoint x: 250, startPoint y: 78, endPoint x: 450, endPoint y: 72, distance: 200.4
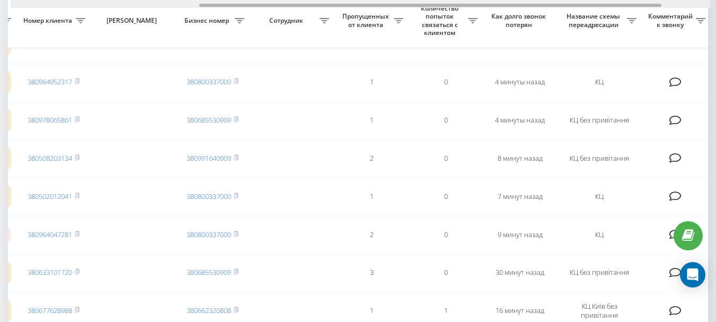
scroll to position [0, 282]
drag, startPoint x: 386, startPoint y: 5, endPoint x: 372, endPoint y: 5, distance: 13.8
click at [372, 5] on div at bounding box center [428, 5] width 462 height 3
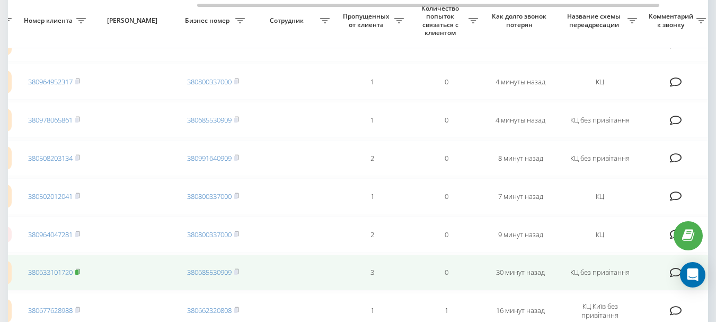
click at [77, 271] on rect at bounding box center [76, 272] width 3 height 5
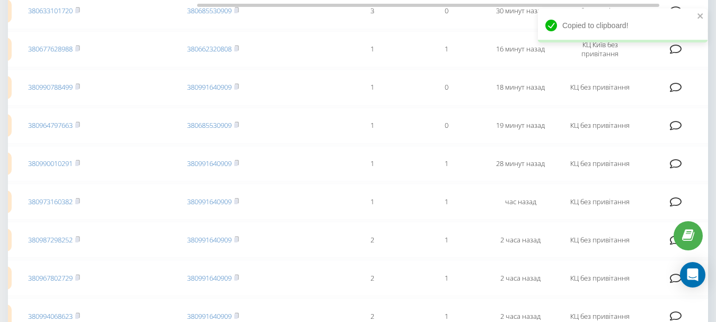
scroll to position [155, 0]
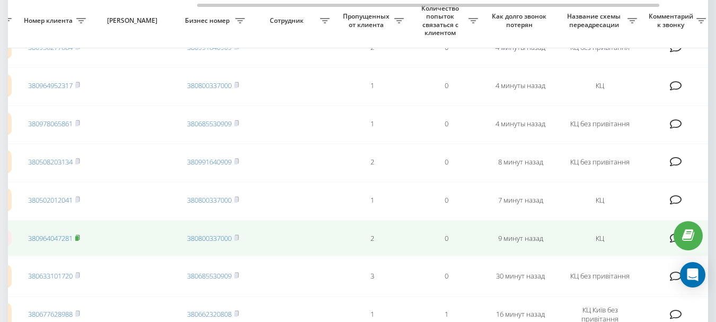
click at [78, 237] on rect at bounding box center [76, 238] width 3 height 5
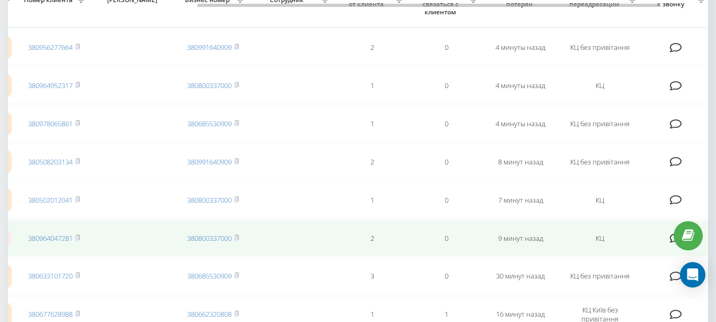
scroll to position [102, 0]
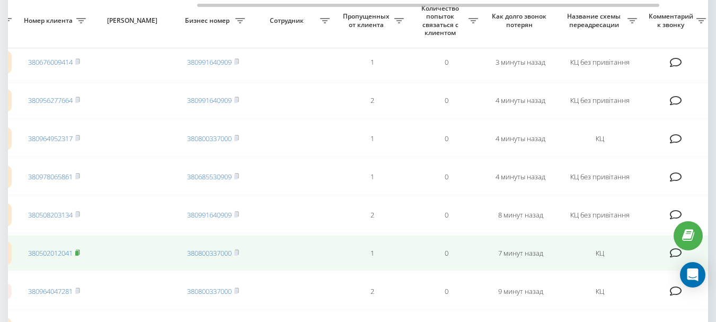
click at [80, 252] on icon at bounding box center [77, 252] width 5 height 6
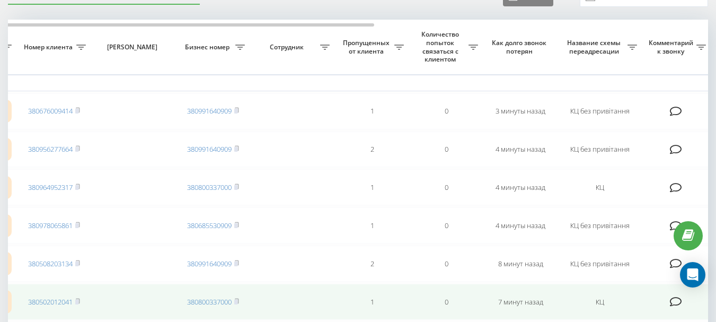
scroll to position [49, 0]
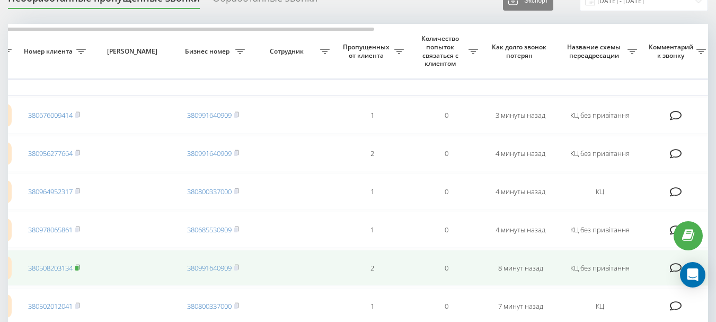
click at [78, 266] on rect at bounding box center [76, 267] width 3 height 5
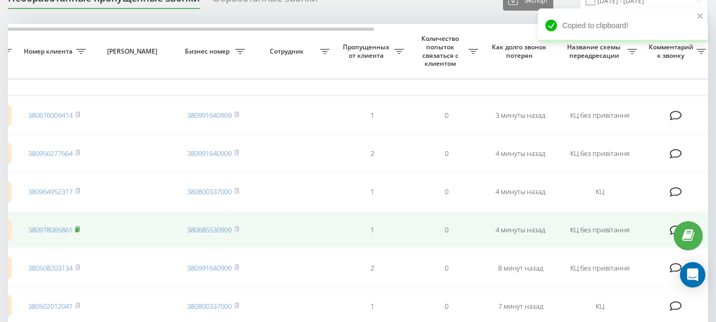
click at [78, 228] on rect at bounding box center [76, 229] width 3 height 5
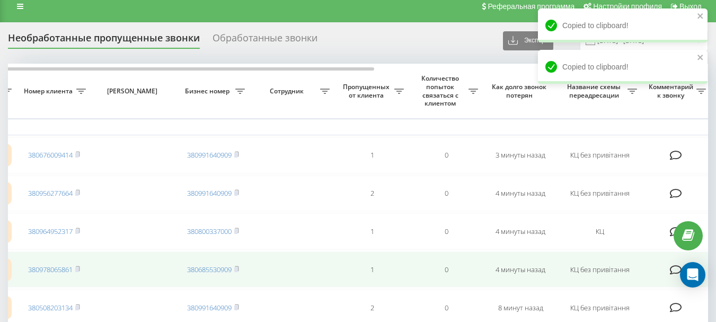
scroll to position [0, 0]
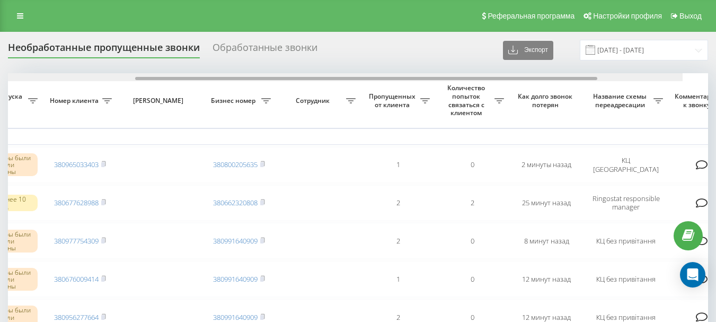
scroll to position [0, 264]
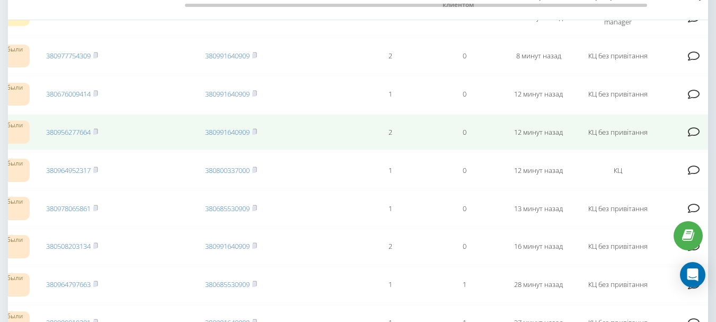
scroll to position [132, 0]
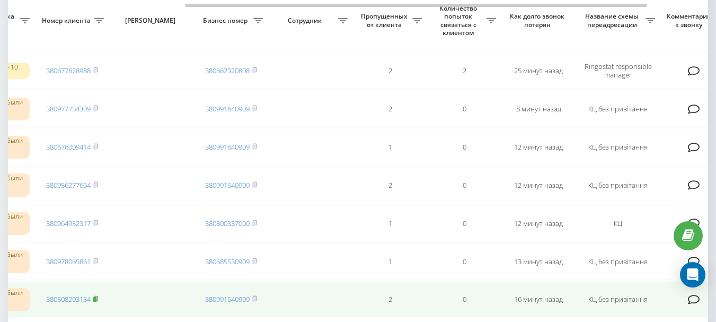
click at [96, 297] on rect at bounding box center [94, 299] width 3 height 5
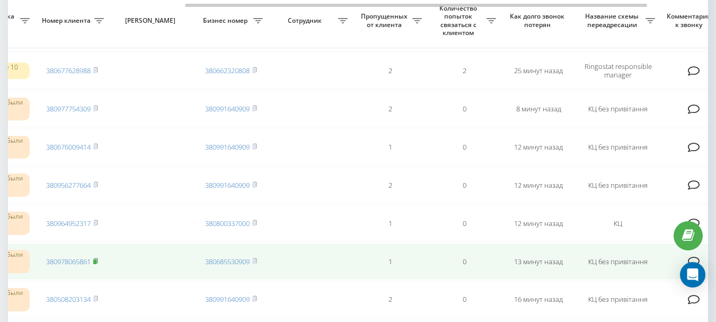
click at [96, 260] on rect at bounding box center [94, 261] width 3 height 5
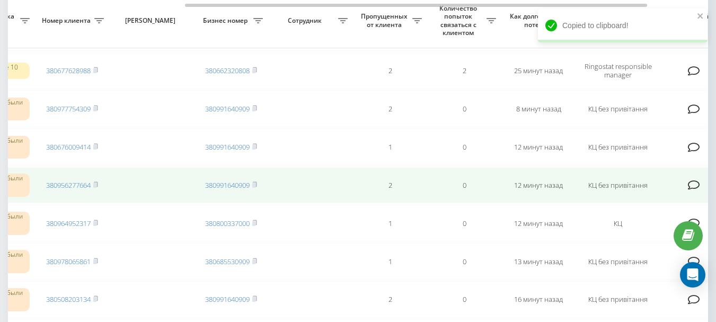
click at [269, 174] on td at bounding box center [310, 185] width 85 height 36
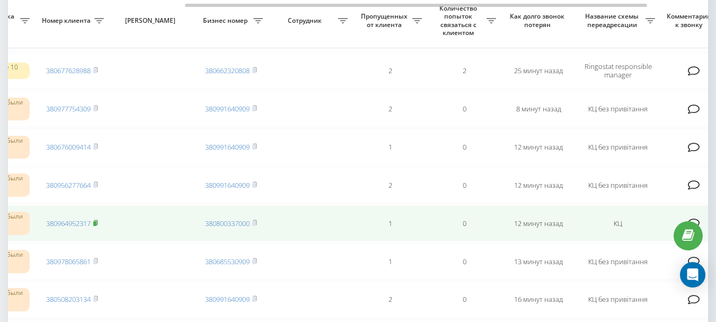
click at [96, 223] on rect at bounding box center [94, 223] width 3 height 5
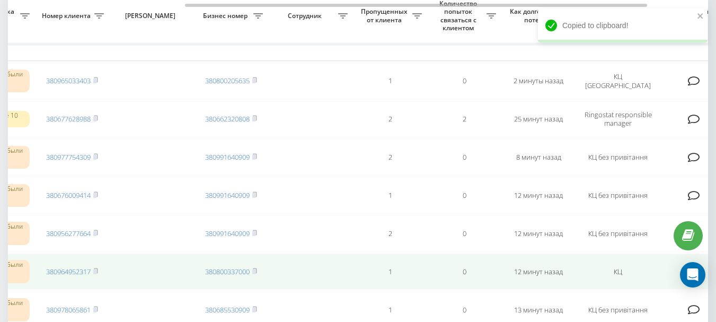
scroll to position [79, 0]
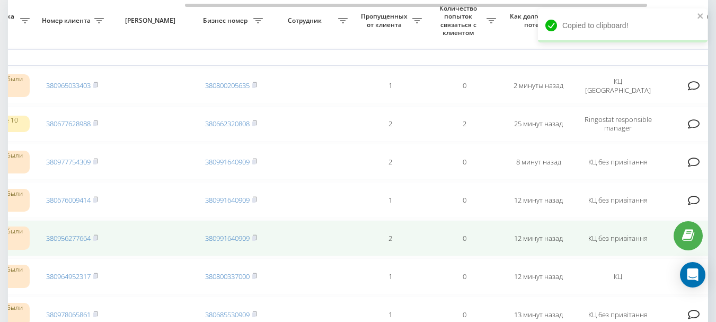
click at [94, 238] on span "380956277664" at bounding box center [72, 238] width 52 height 10
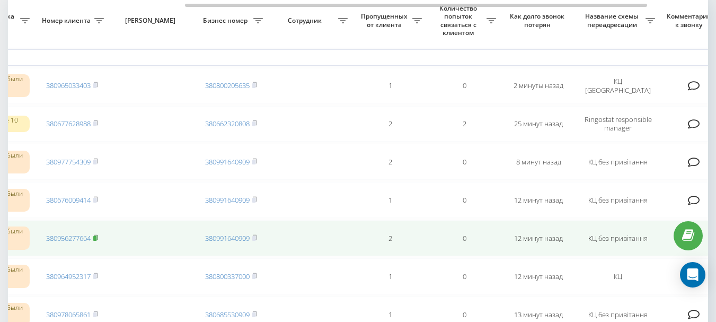
click at [95, 238] on rect at bounding box center [94, 238] width 3 height 5
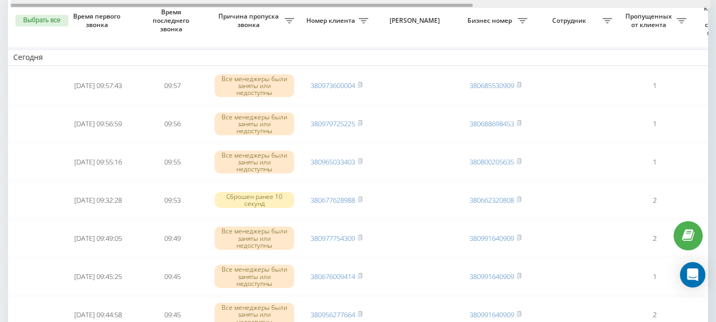
scroll to position [0, 360]
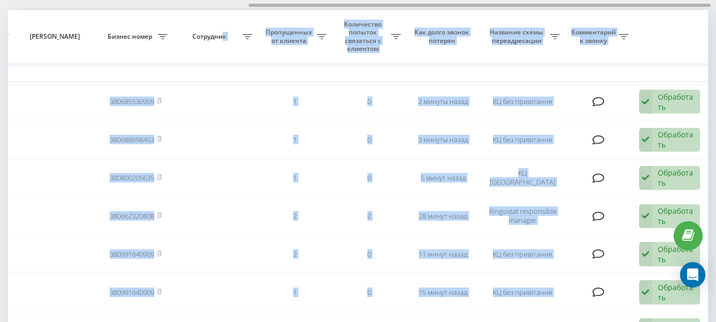
drag, startPoint x: 193, startPoint y: 3, endPoint x: 222, endPoint y: 8, distance: 29.0
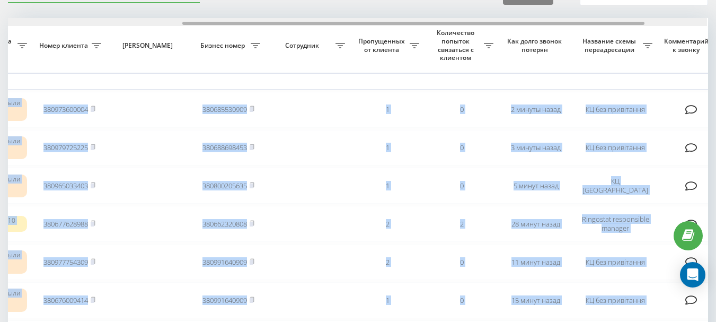
scroll to position [0, 274]
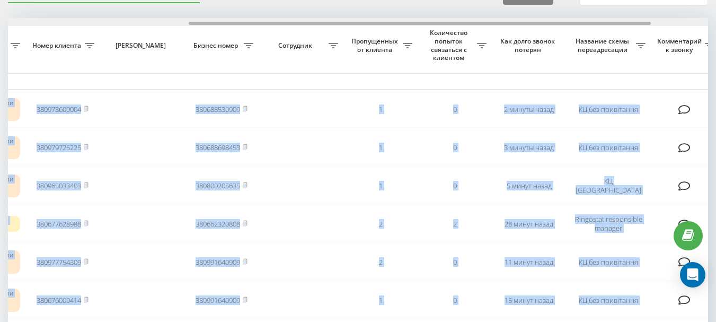
drag, startPoint x: 278, startPoint y: 23, endPoint x: 221, endPoint y: 26, distance: 56.8
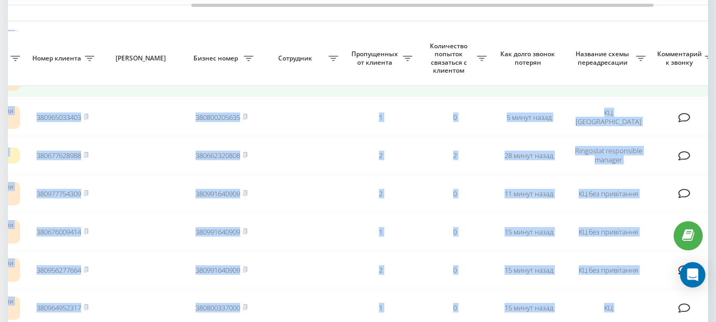
scroll to position [108, 0]
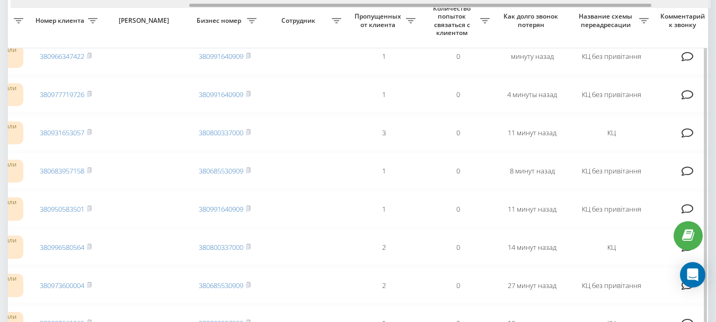
scroll to position [0, 272]
drag, startPoint x: 261, startPoint y: 5, endPoint x: 441, endPoint y: 8, distance: 180.2
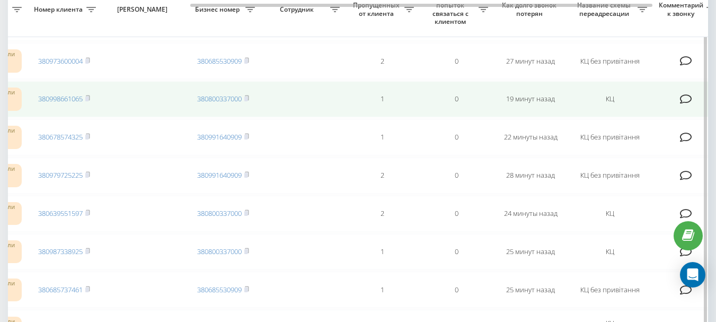
scroll to position [318, 0]
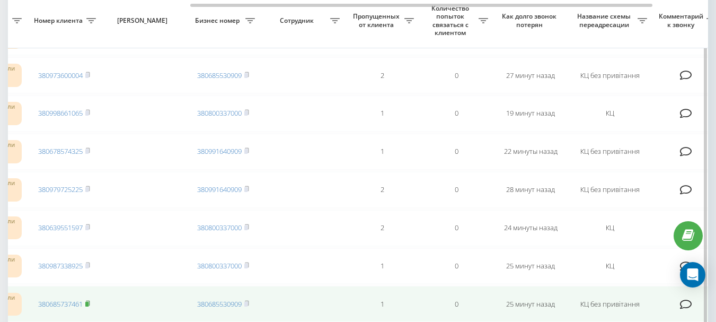
click at [88, 303] on rect at bounding box center [86, 303] width 3 height 5
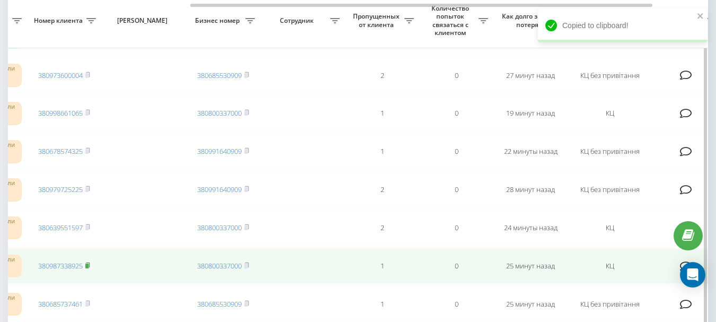
click at [90, 265] on icon at bounding box center [88, 264] width 4 height 5
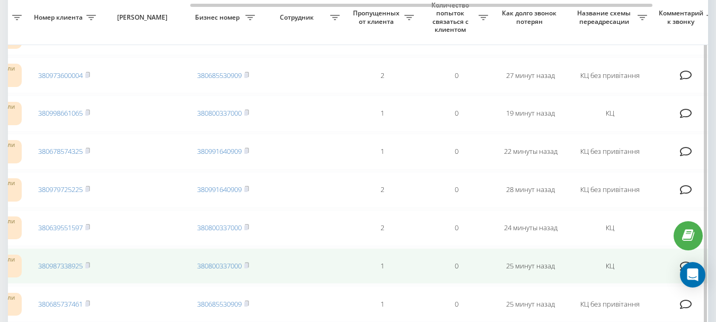
scroll to position [265, 0]
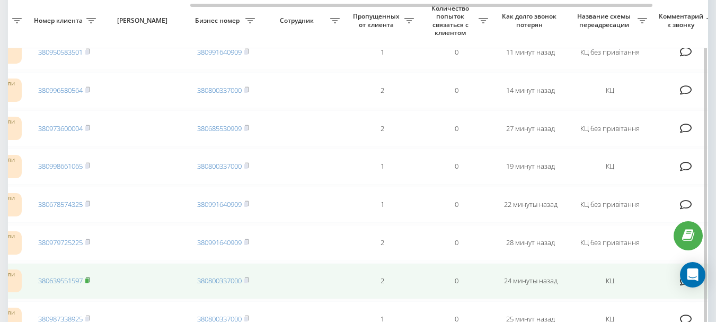
click at [88, 280] on rect at bounding box center [86, 280] width 3 height 5
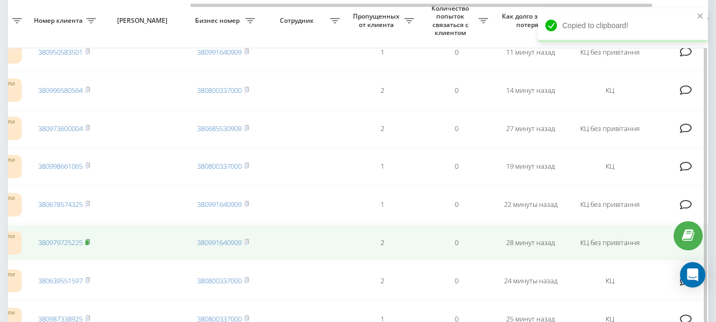
click at [87, 240] on icon at bounding box center [87, 241] width 5 height 6
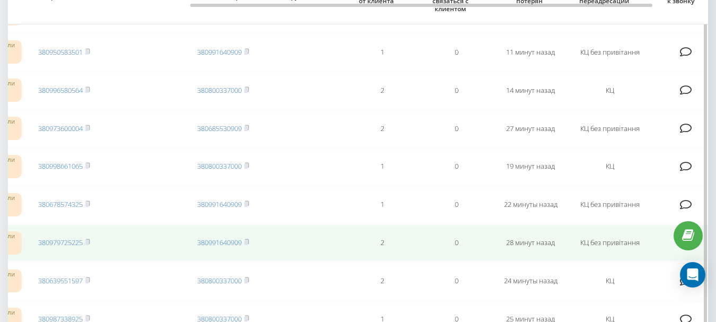
scroll to position [212, 0]
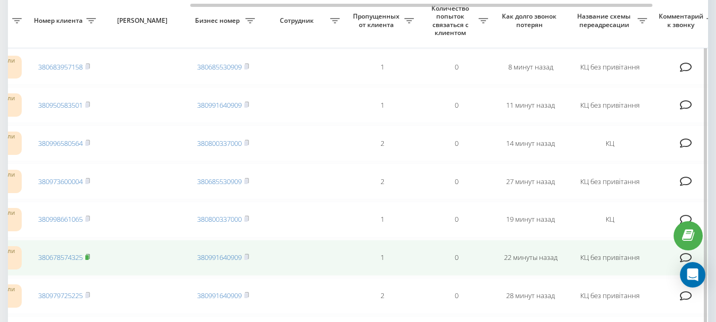
click at [90, 255] on icon at bounding box center [87, 256] width 5 height 6
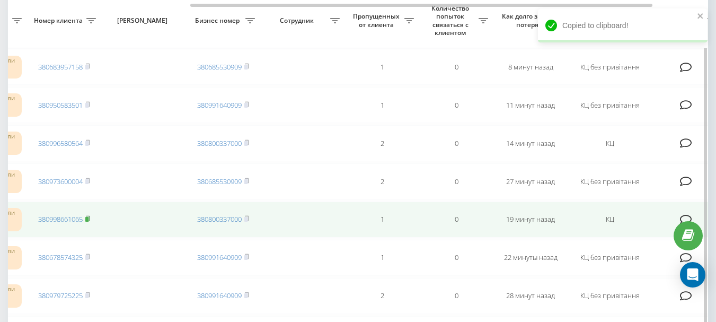
click at [88, 218] on rect at bounding box center [86, 219] width 3 height 5
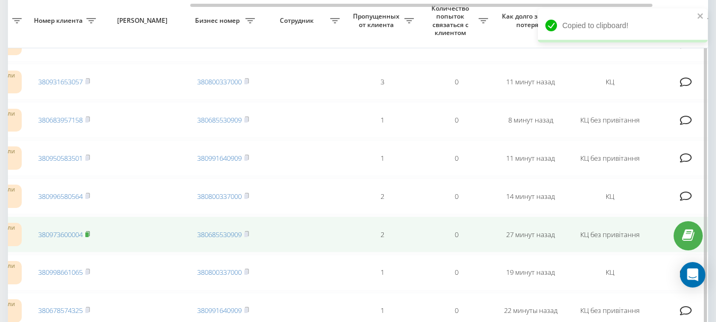
click at [88, 234] on rect at bounding box center [86, 234] width 3 height 5
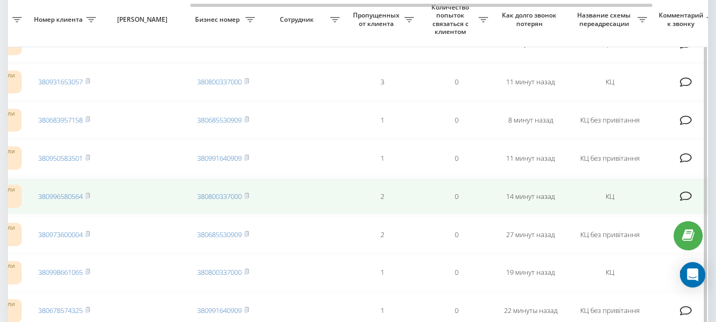
scroll to position [106, 0]
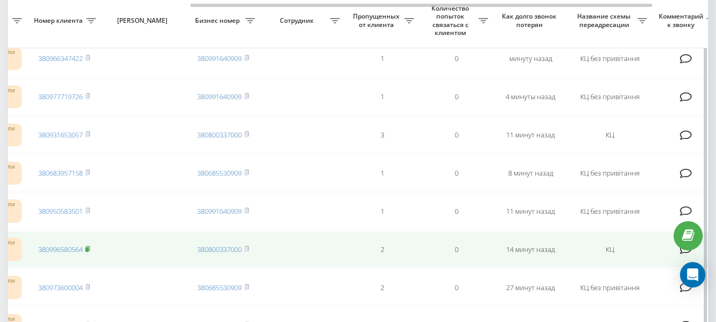
click at [88, 248] on rect at bounding box center [86, 249] width 3 height 5
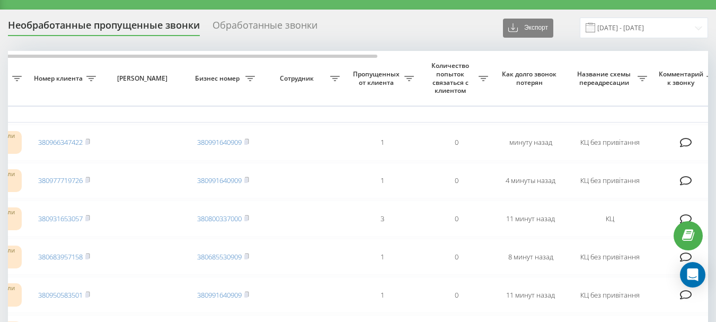
scroll to position [21, 0]
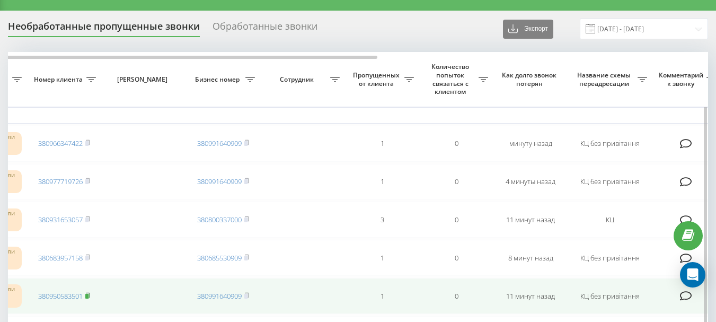
click at [88, 296] on rect at bounding box center [86, 296] width 3 height 5
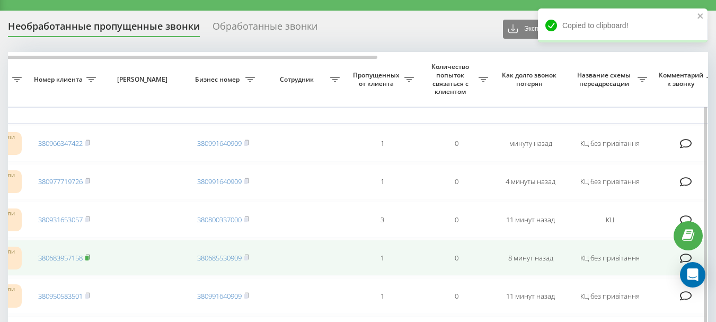
click at [88, 258] on rect at bounding box center [86, 257] width 3 height 5
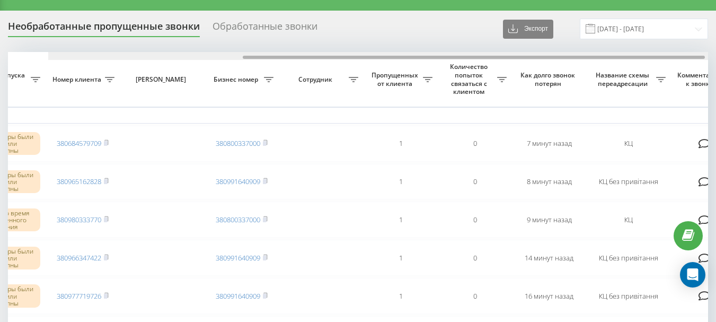
scroll to position [0, 294]
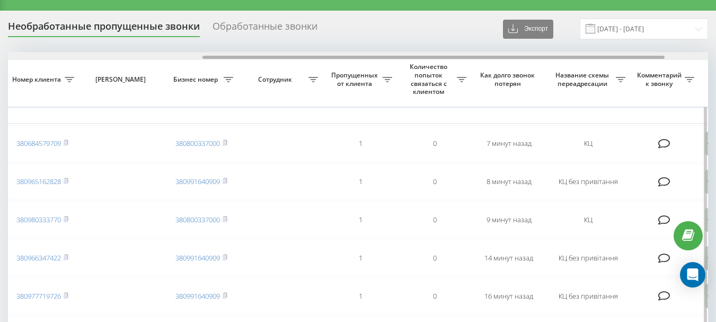
drag, startPoint x: 256, startPoint y: 56, endPoint x: 451, endPoint y: 77, distance: 195.6
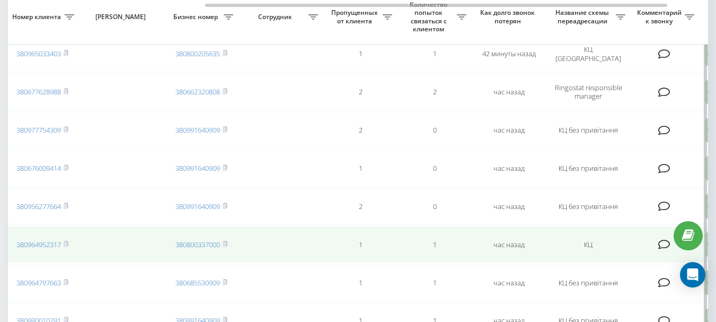
scroll to position [477, 0]
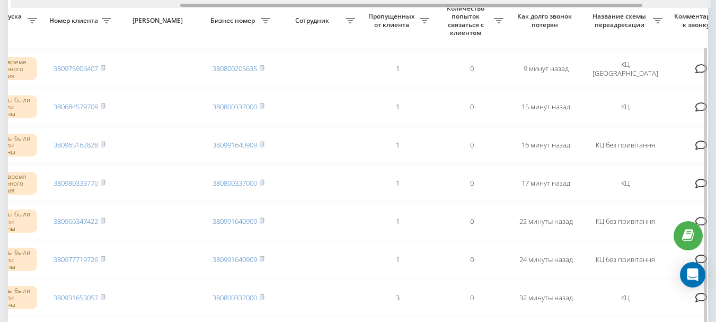
scroll to position [0, 262]
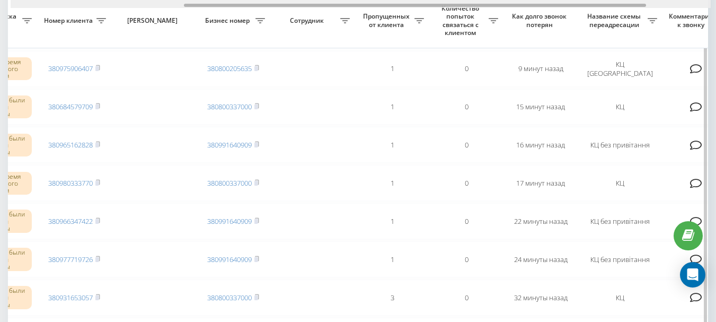
drag, startPoint x: 289, startPoint y: 6, endPoint x: 463, endPoint y: 11, distance: 173.3
click at [463, 11] on div "Выбрать все Время первого звонка Время последнего звонка Причина пропуска звонк…" at bounding box center [358, 146] width 700 height 1100
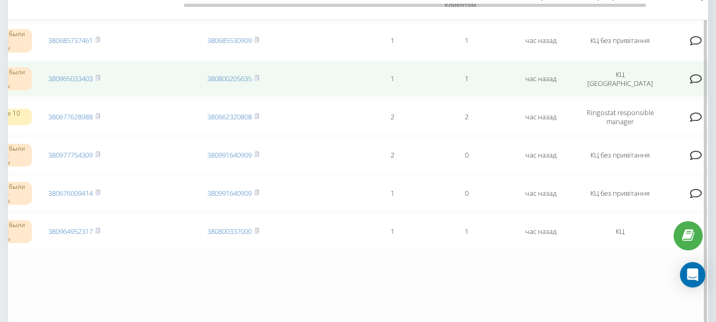
scroll to position [795, 0]
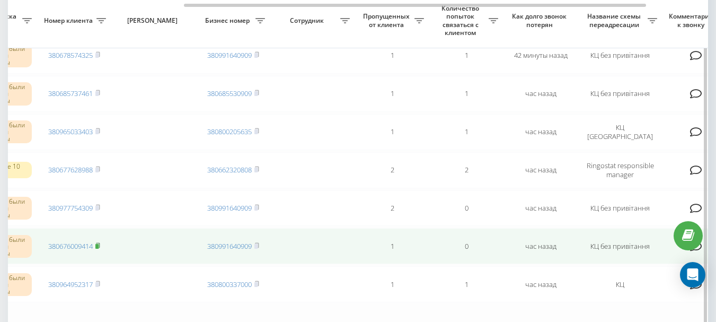
click at [99, 245] on rect at bounding box center [96, 246] width 3 height 5
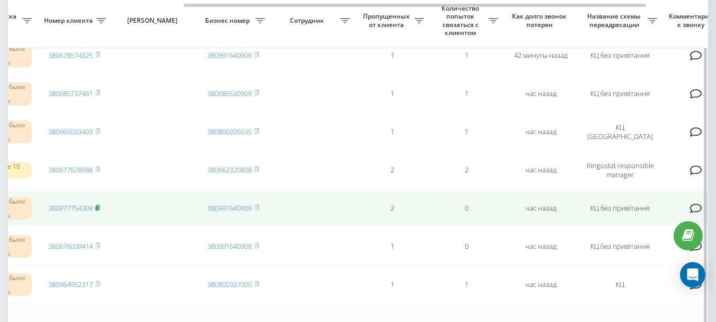
click at [99, 207] on rect at bounding box center [96, 208] width 3 height 5
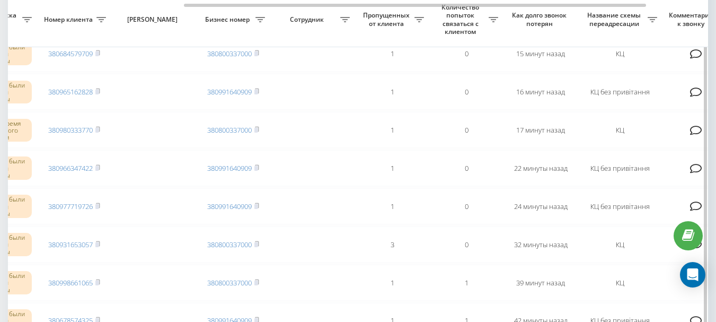
scroll to position [477, 0]
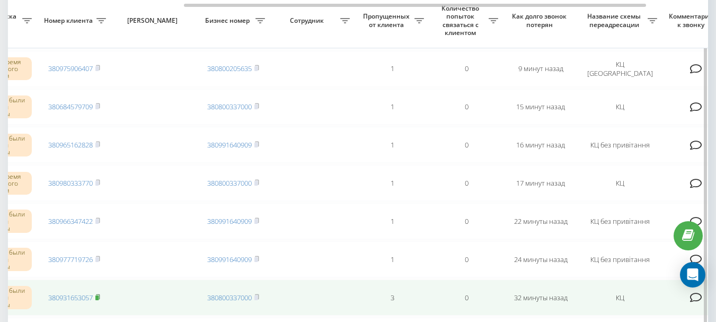
click at [99, 297] on rect at bounding box center [96, 297] width 3 height 5
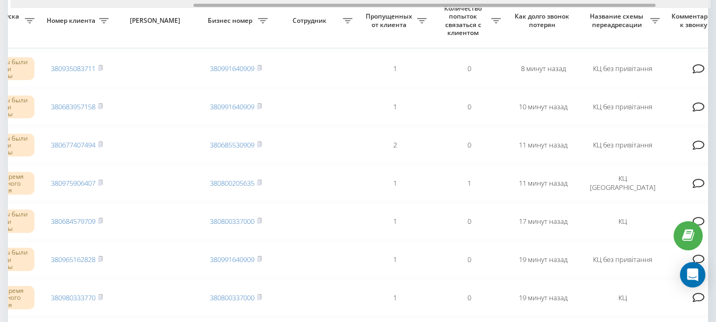
scroll to position [0, 277]
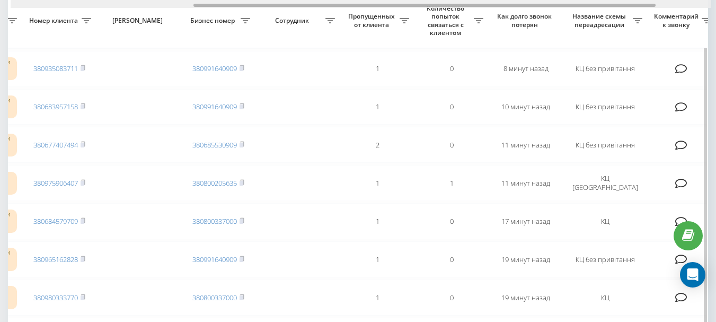
drag, startPoint x: 262, startPoint y: 4, endPoint x: 445, endPoint y: 19, distance: 183.9
click at [445, 19] on div "Выбрать все Время первого звонка Время последнего звонка Причина пропуска звонк…" at bounding box center [358, 146] width 700 height 1100
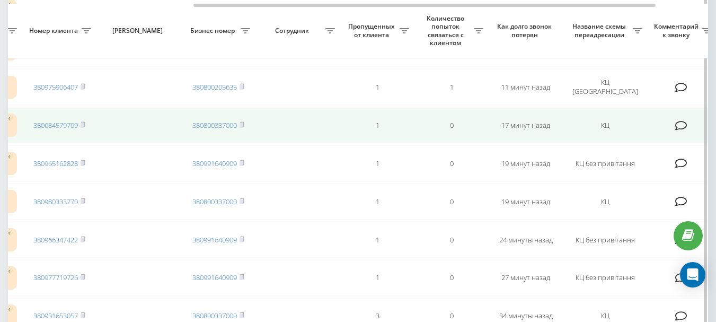
scroll to position [583, 0]
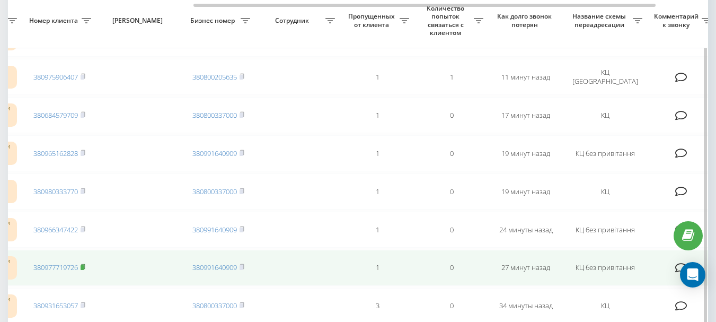
click at [85, 266] on icon at bounding box center [83, 266] width 5 height 6
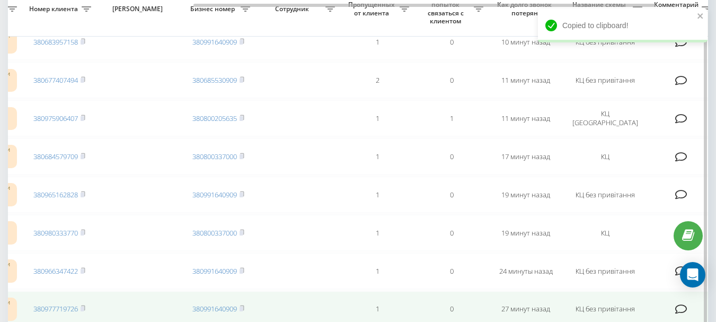
scroll to position [530, 0]
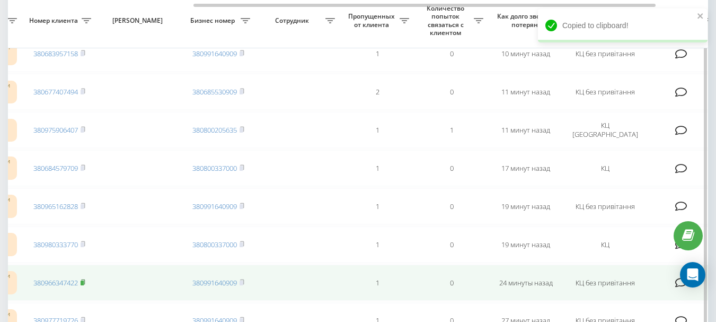
click at [85, 279] on icon at bounding box center [83, 282] width 5 height 6
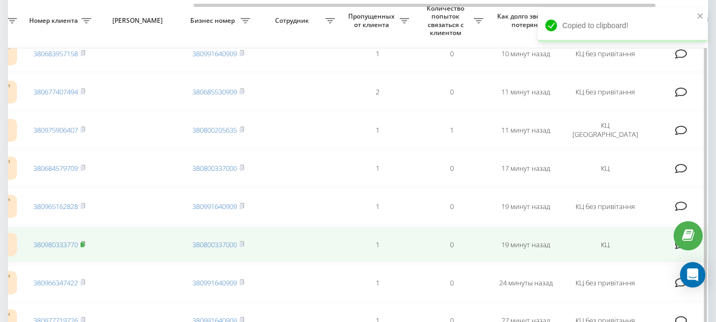
click at [83, 243] on rect at bounding box center [82, 244] width 3 height 5
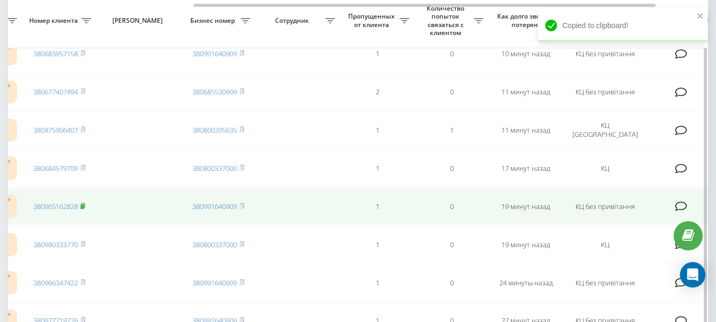
click at [84, 206] on rect at bounding box center [82, 206] width 3 height 5
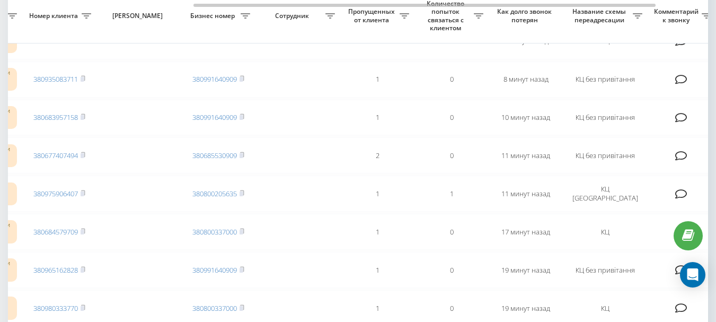
scroll to position [445, 0]
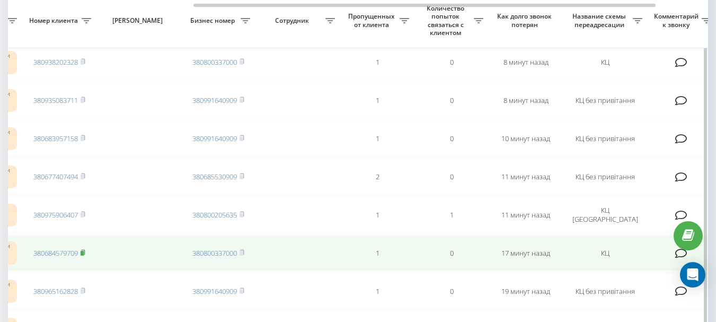
click at [84, 252] on rect at bounding box center [82, 253] width 3 height 5
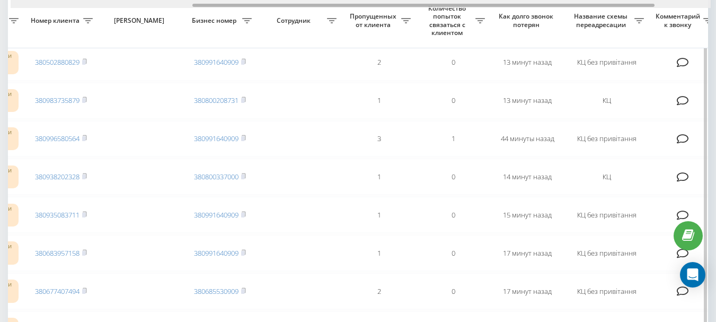
scroll to position [0, 281]
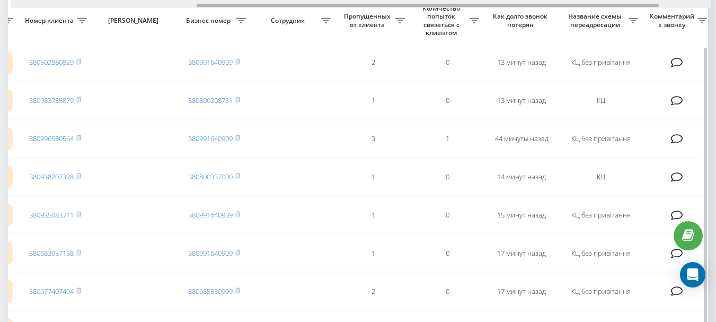
drag, startPoint x: 0, startPoint y: 0, endPoint x: 436, endPoint y: 6, distance: 436.1
click at [436, 6] on div at bounding box center [428, 5] width 462 height 3
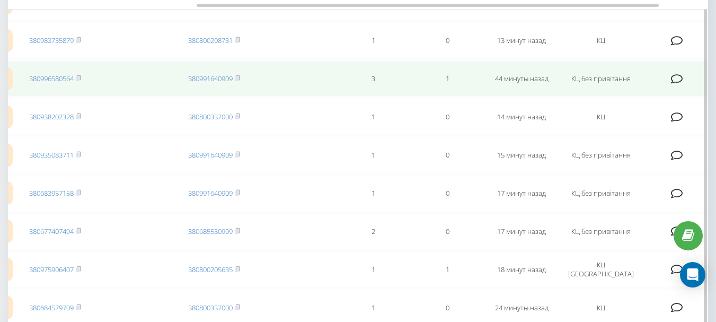
scroll to position [519, 0]
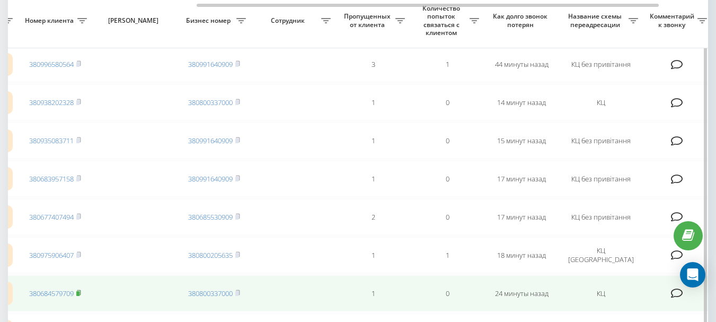
click at [81, 292] on icon at bounding box center [78, 292] width 5 height 6
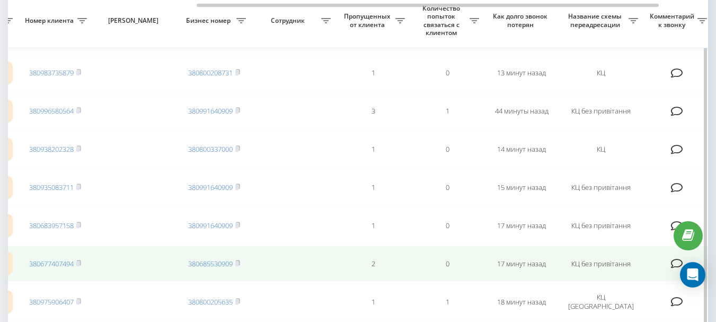
scroll to position [466, 0]
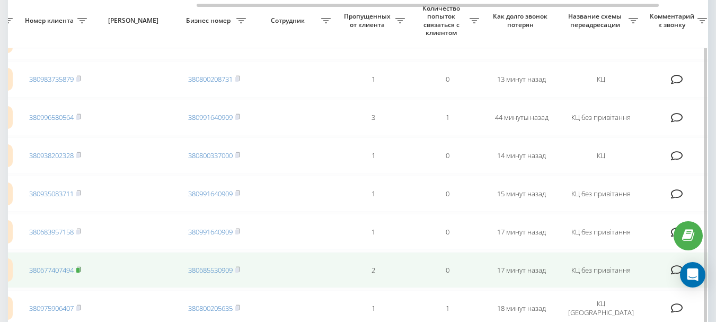
click at [79, 269] on rect at bounding box center [77, 270] width 3 height 5
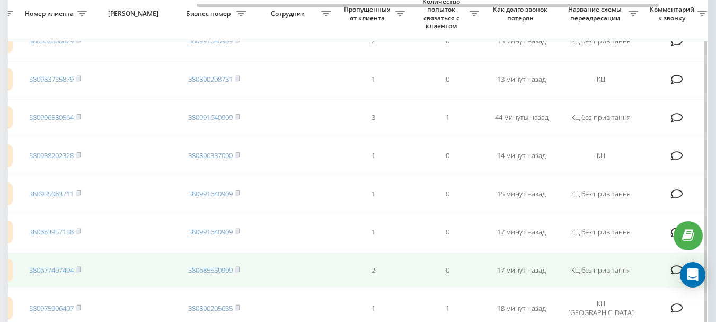
scroll to position [413, 0]
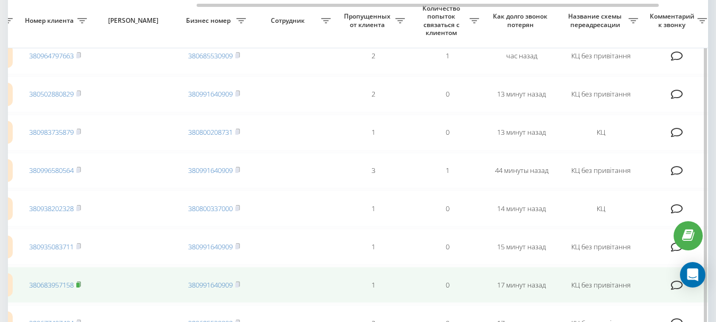
click at [81, 285] on icon at bounding box center [79, 283] width 4 height 5
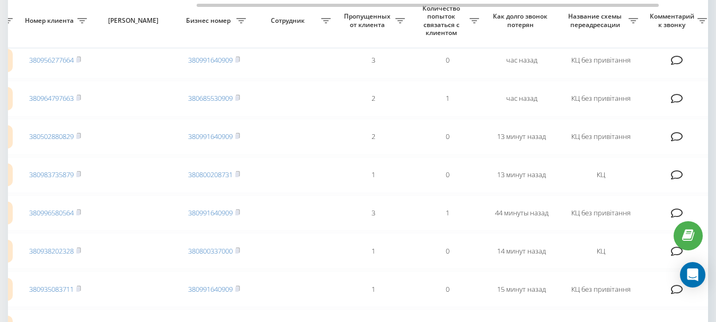
scroll to position [350, 0]
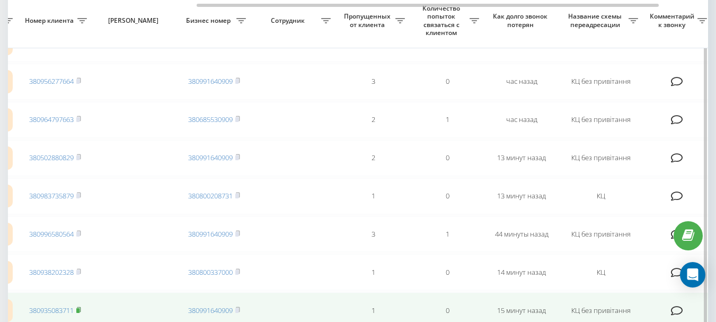
click at [79, 309] on rect at bounding box center [77, 310] width 3 height 5
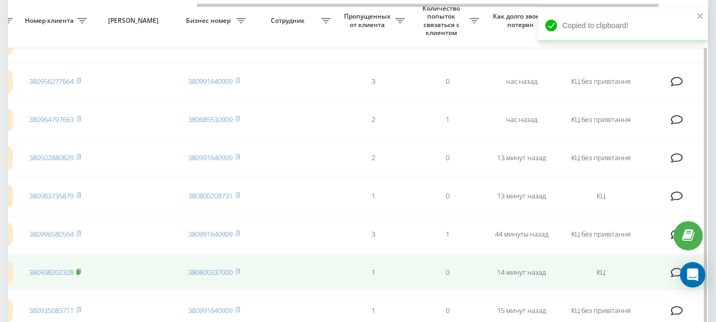
click at [81, 272] on icon at bounding box center [78, 271] width 5 height 6
click at [79, 270] on rect at bounding box center [77, 272] width 3 height 5
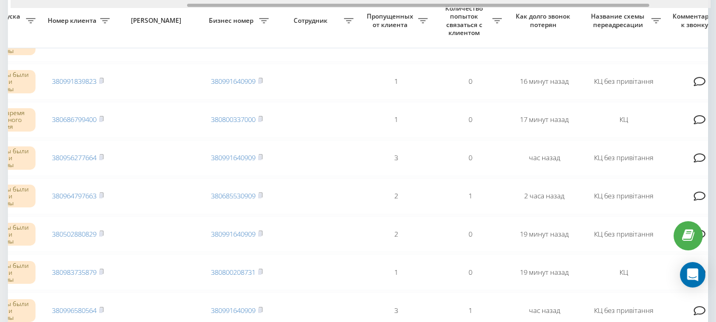
scroll to position [0, 272]
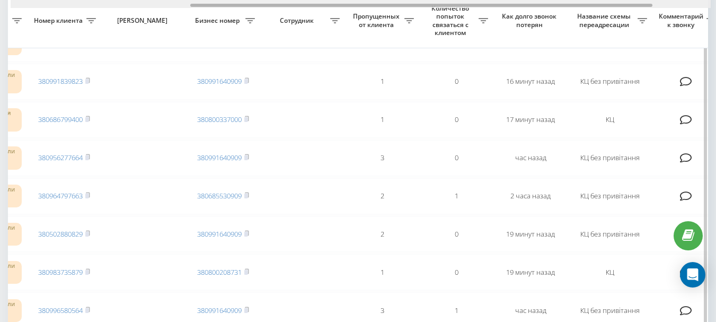
click at [398, 4] on div at bounding box center [421, 5] width 462 height 3
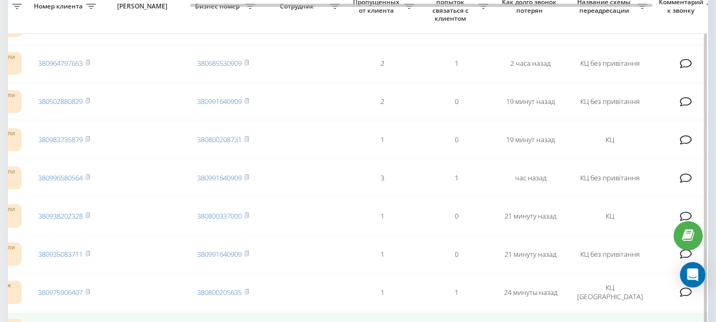
scroll to position [466, 0]
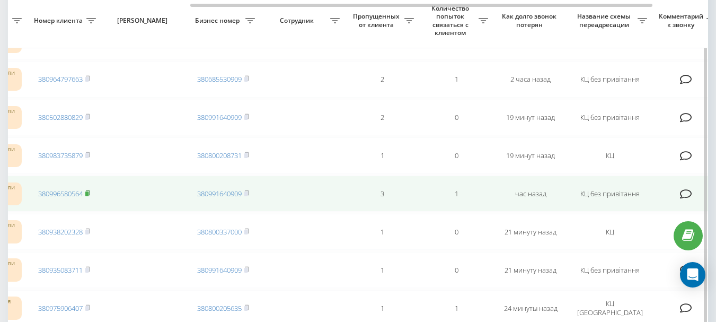
click at [88, 192] on rect at bounding box center [86, 193] width 3 height 5
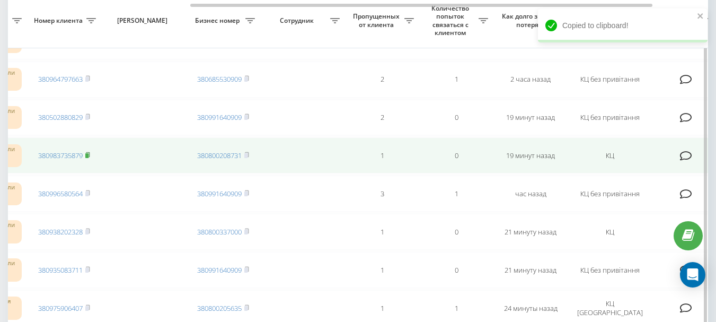
click at [88, 153] on icon at bounding box center [87, 155] width 5 height 6
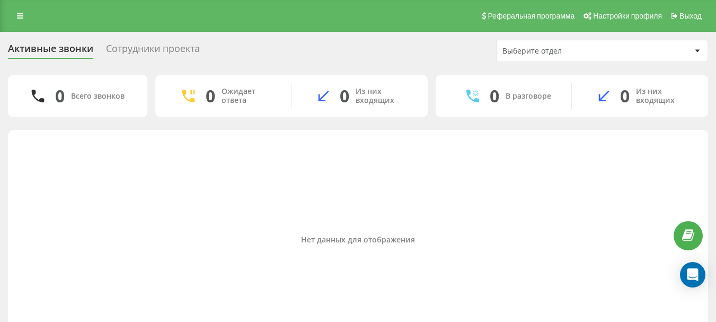
click at [132, 46] on div "Сотрудники проекта" at bounding box center [153, 51] width 94 height 16
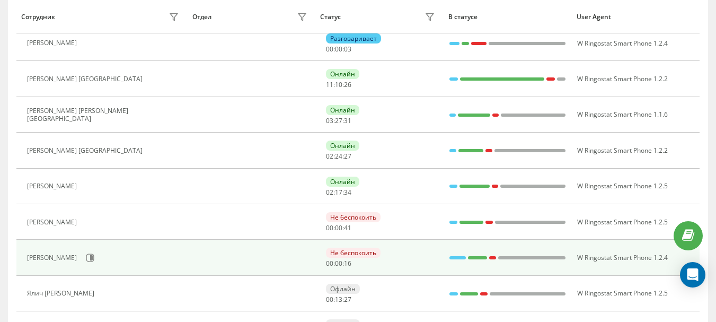
scroll to position [159, 0]
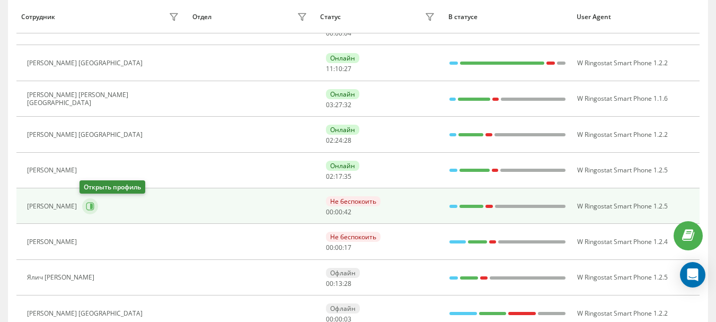
click at [90, 206] on icon at bounding box center [91, 205] width 3 height 5
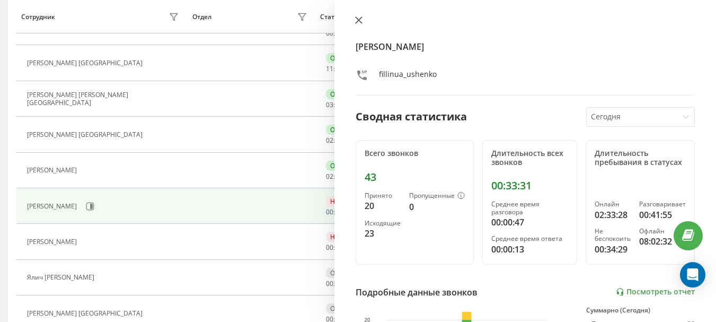
click at [360, 23] on icon at bounding box center [358, 19] width 7 height 7
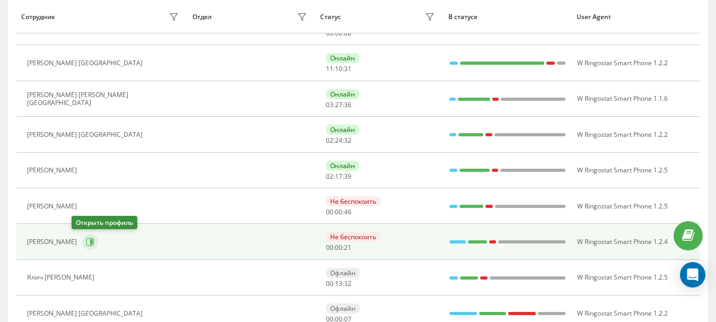
click at [86, 241] on icon at bounding box center [90, 241] width 8 height 8
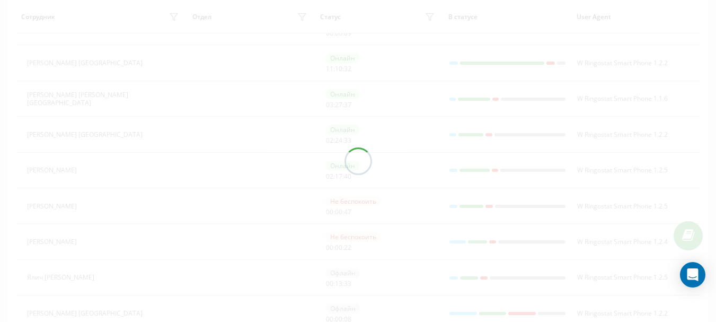
scroll to position [123, 0]
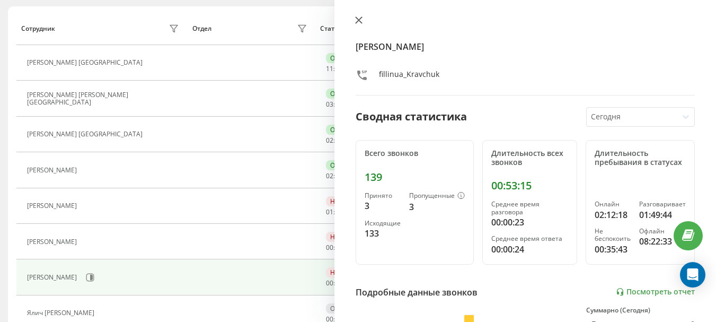
click at [360, 19] on icon at bounding box center [359, 20] width 6 height 6
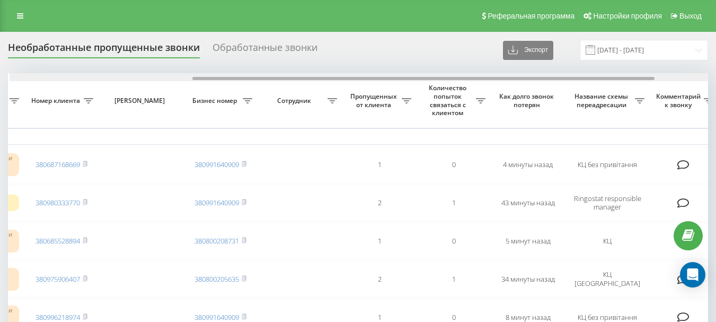
scroll to position [0, 286]
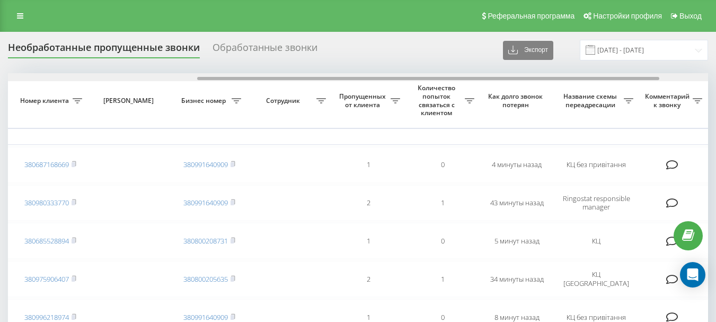
drag, startPoint x: 318, startPoint y: 78, endPoint x: 507, endPoint y: 71, distance: 189.3
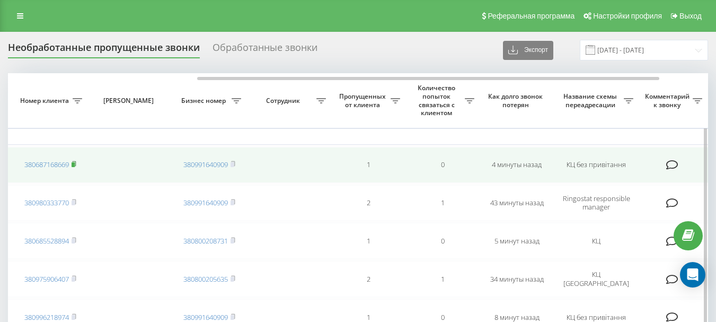
click at [74, 164] on rect at bounding box center [73, 164] width 3 height 5
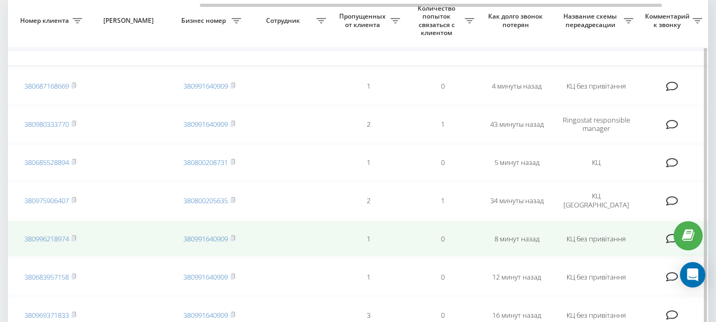
scroll to position [106, 0]
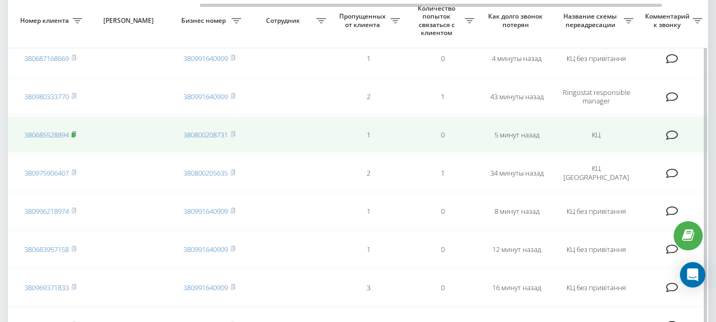
click at [75, 135] on rect at bounding box center [73, 134] width 3 height 5
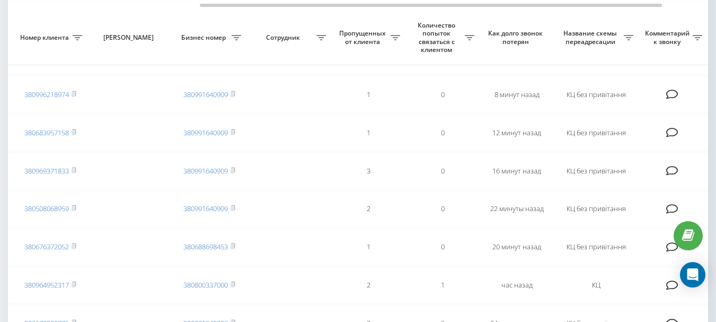
scroll to position [244, 0]
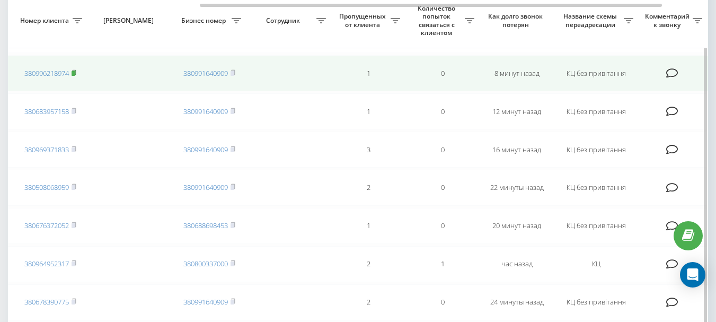
click at [73, 70] on icon at bounding box center [74, 72] width 5 height 6
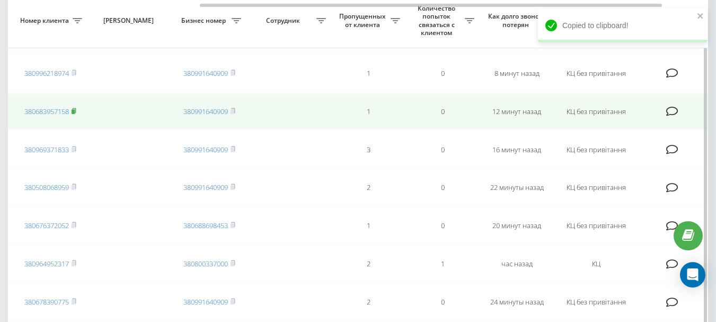
click at [75, 111] on rect at bounding box center [73, 111] width 3 height 5
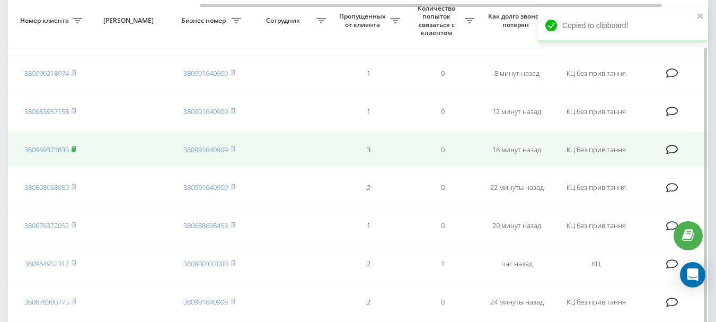
click at [76, 149] on icon at bounding box center [74, 149] width 5 height 6
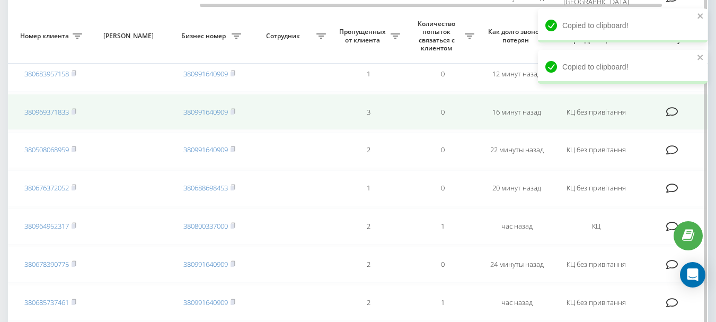
scroll to position [297, 0]
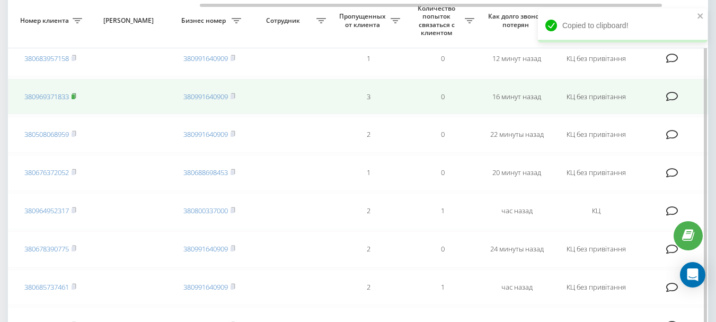
click at [75, 95] on rect at bounding box center [73, 96] width 3 height 5
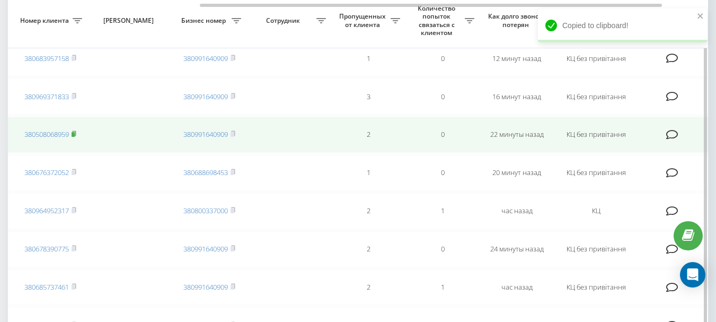
click at [75, 134] on rect at bounding box center [73, 134] width 3 height 5
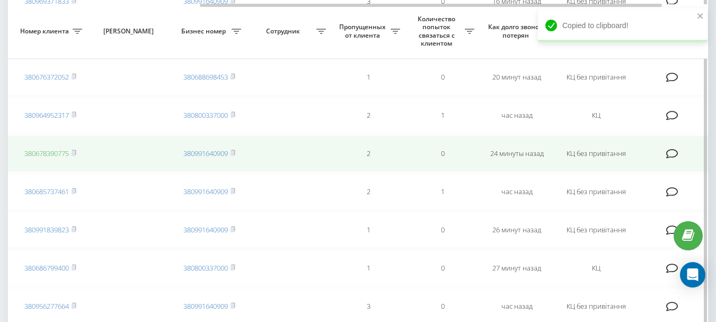
scroll to position [403, 0]
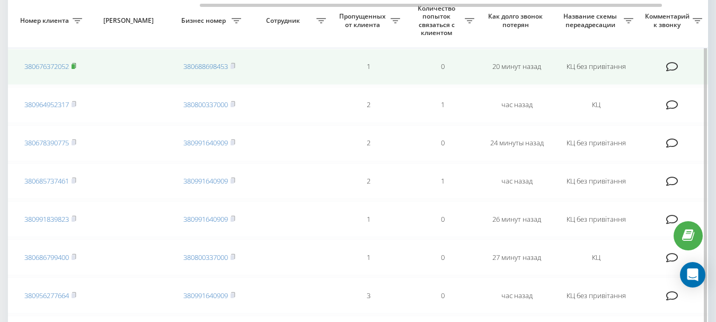
click at [75, 66] on rect at bounding box center [73, 66] width 3 height 5
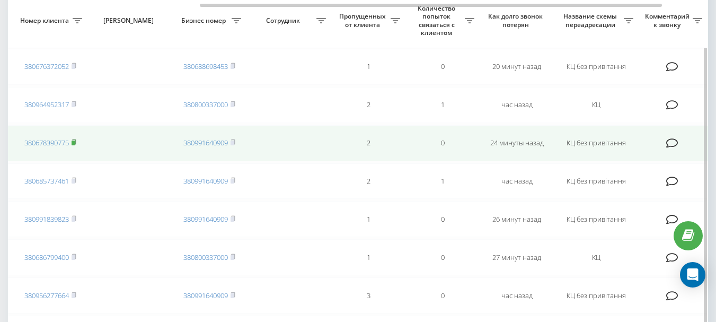
click at [74, 140] on icon at bounding box center [74, 142] width 5 height 6
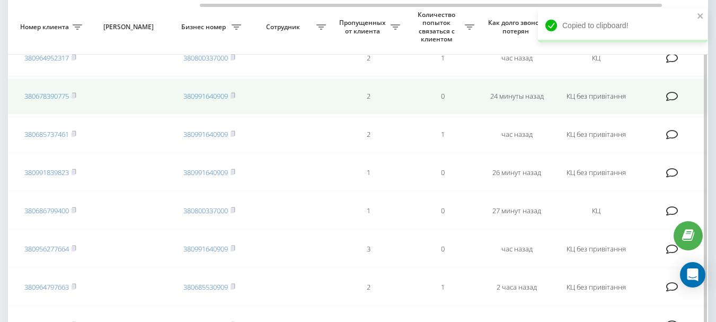
scroll to position [456, 0]
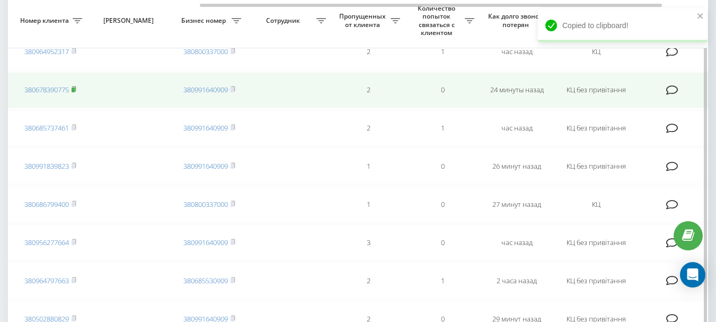
click at [75, 90] on rect at bounding box center [73, 89] width 3 height 5
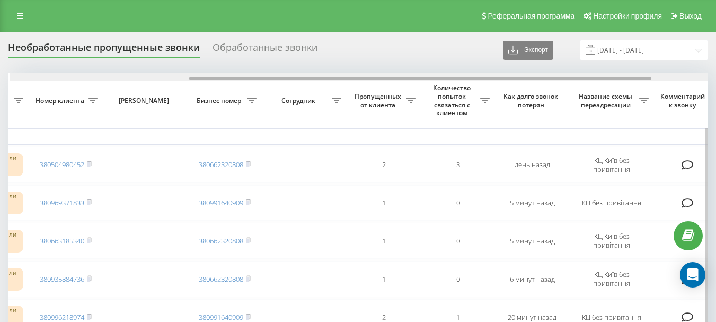
scroll to position [0, 272]
drag, startPoint x: 291, startPoint y: 78, endPoint x: 471, endPoint y: 82, distance: 180.2
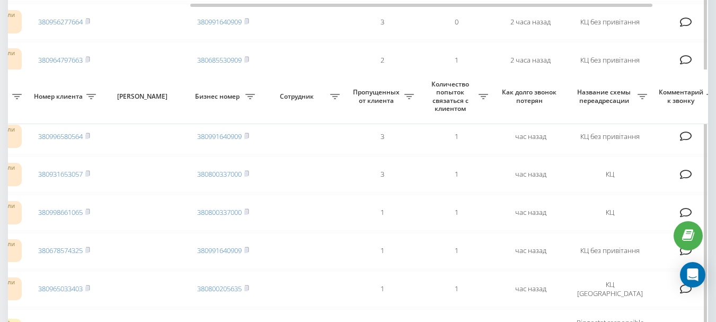
scroll to position [890, 0]
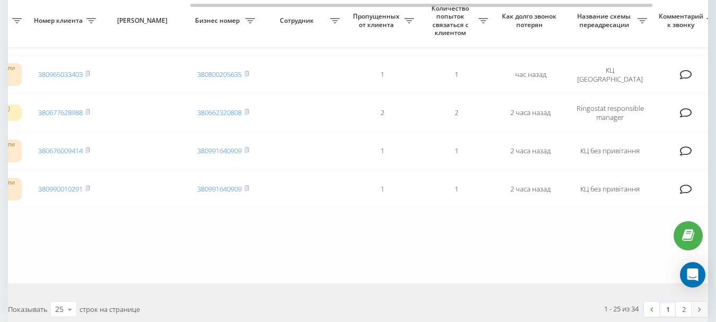
click at [702, 310] on link at bounding box center [699, 308] width 16 height 15
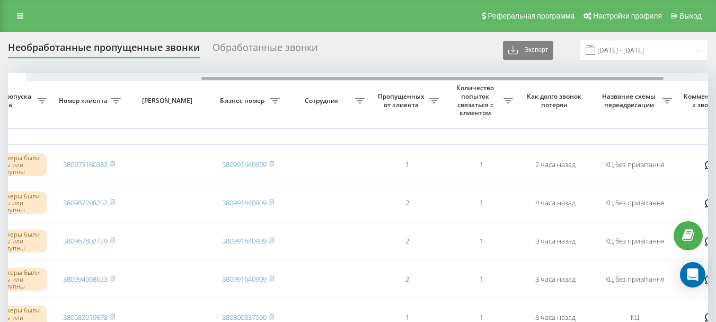
scroll to position [0, 265]
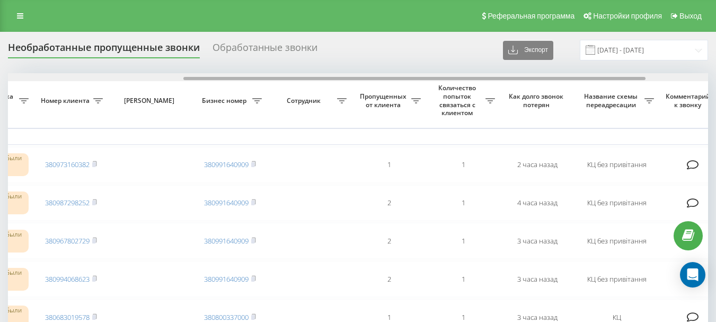
drag, startPoint x: 368, startPoint y: 78, endPoint x: 544, endPoint y: 79, distance: 175.4
click at [544, 79] on div at bounding box center [414, 78] width 462 height 3
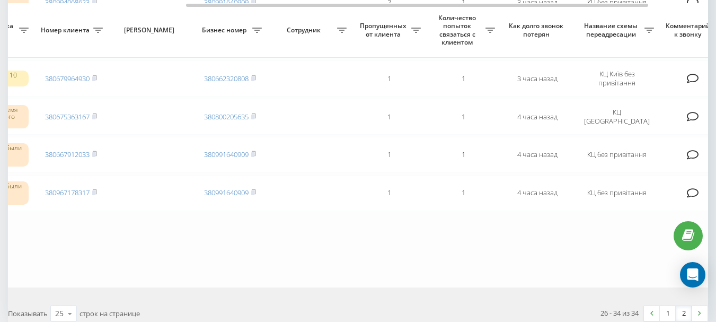
scroll to position [286, 0]
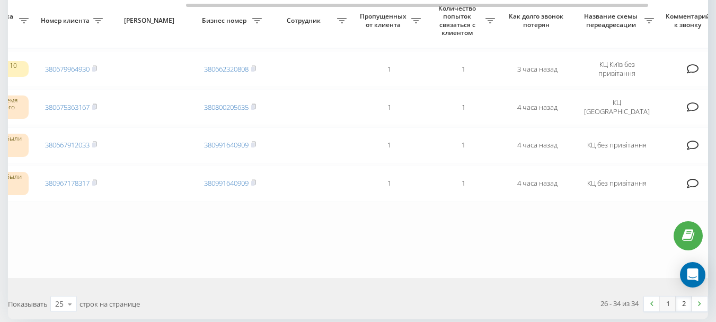
click at [665, 304] on link "1" at bounding box center [668, 303] width 16 height 15
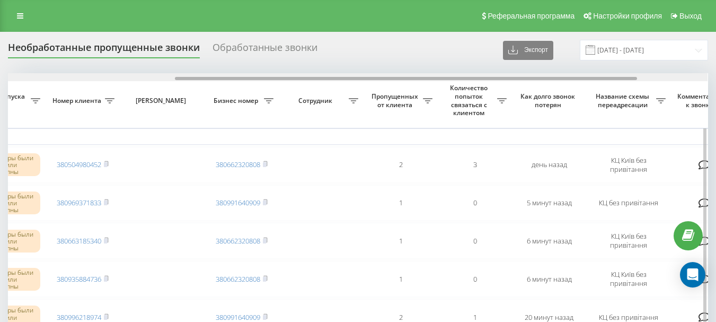
scroll to position [0, 277]
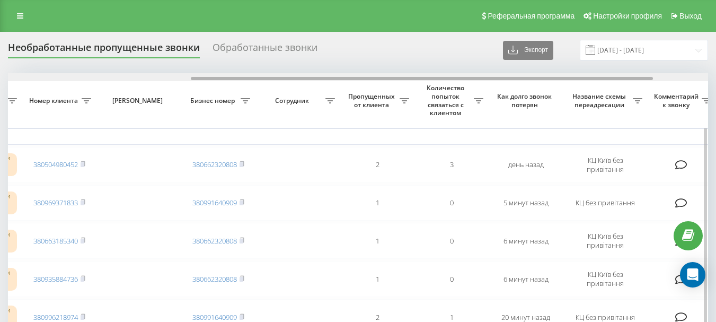
drag, startPoint x: 236, startPoint y: 80, endPoint x: 420, endPoint y: 81, distance: 183.3
click at [420, 81] on div at bounding box center [358, 77] width 700 height 8
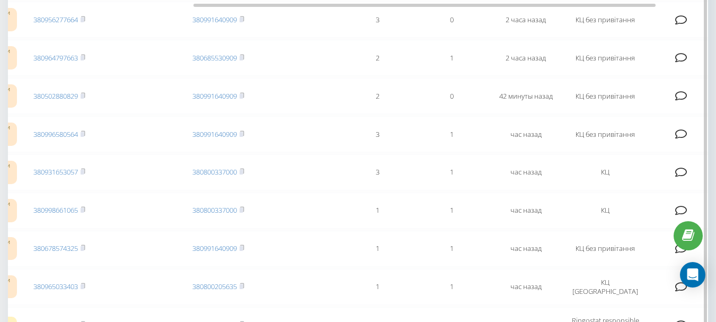
scroll to position [572, 0]
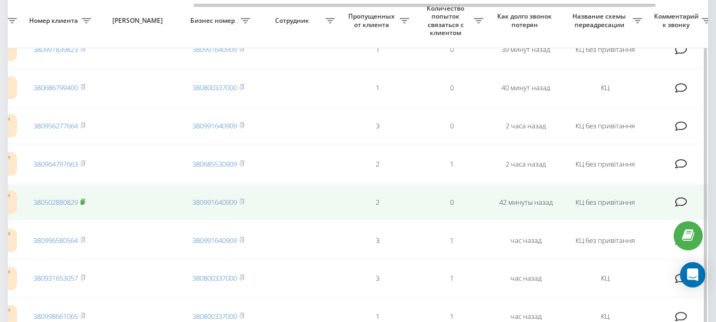
click at [82, 202] on rect at bounding box center [82, 202] width 3 height 5
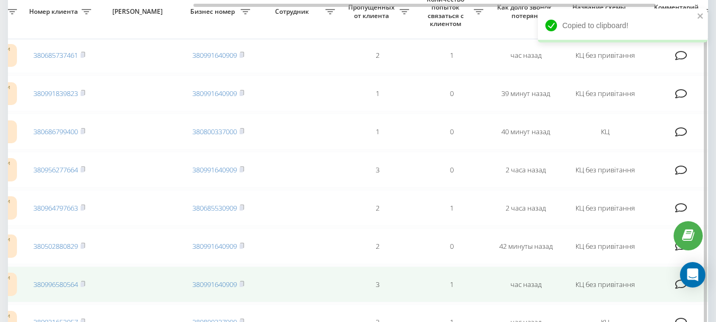
scroll to position [519, 0]
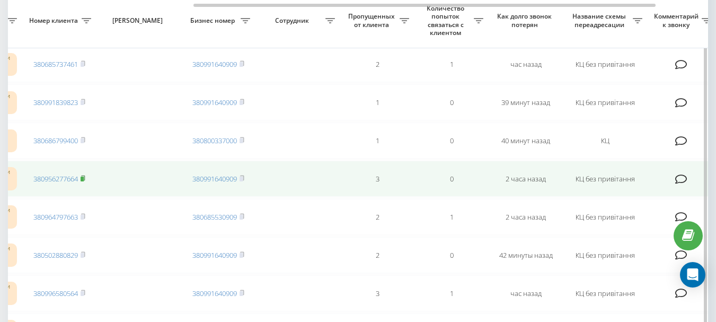
click at [83, 179] on rect at bounding box center [82, 178] width 3 height 5
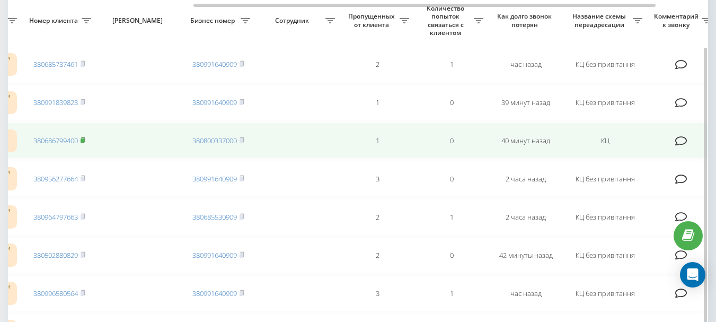
click at [84, 139] on rect at bounding box center [82, 140] width 3 height 5
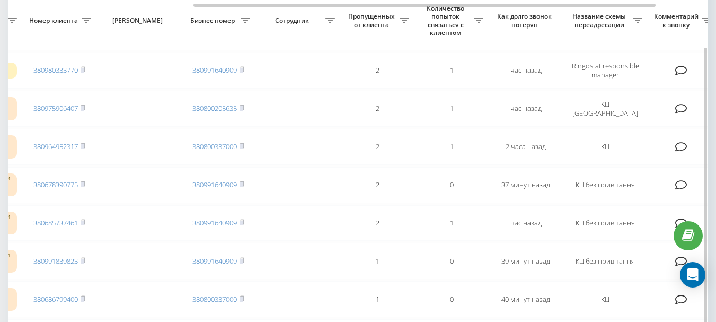
scroll to position [360, 0]
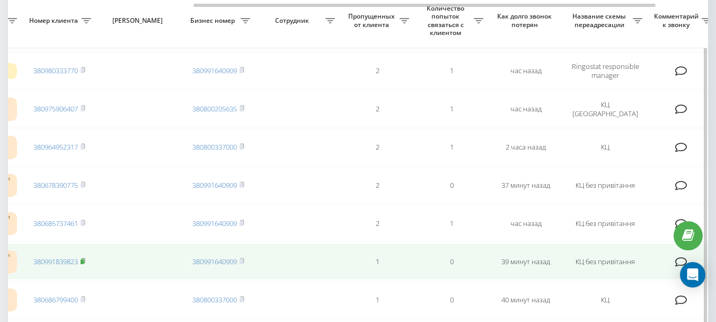
click at [84, 259] on rect at bounding box center [82, 261] width 3 height 5
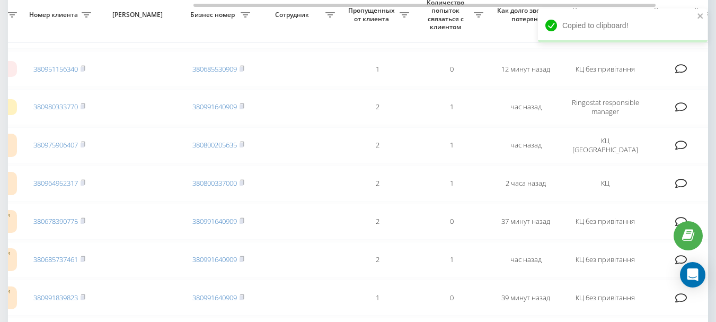
scroll to position [318, 0]
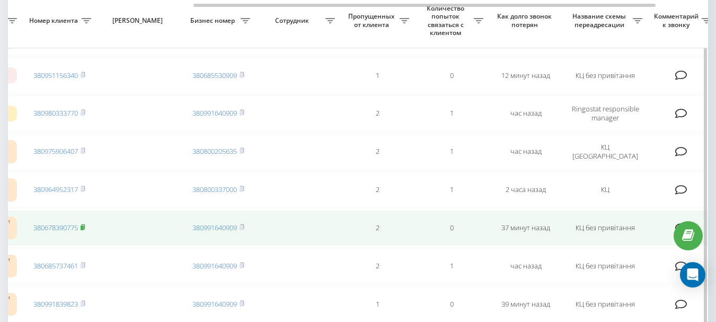
click at [83, 224] on icon at bounding box center [83, 226] width 4 height 5
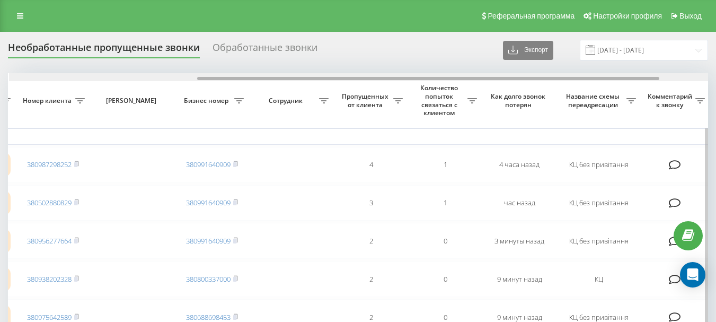
scroll to position [0, 285]
drag, startPoint x: 240, startPoint y: 78, endPoint x: 427, endPoint y: 77, distance: 187.0
click at [427, 77] on div at bounding box center [427, 78] width 462 height 3
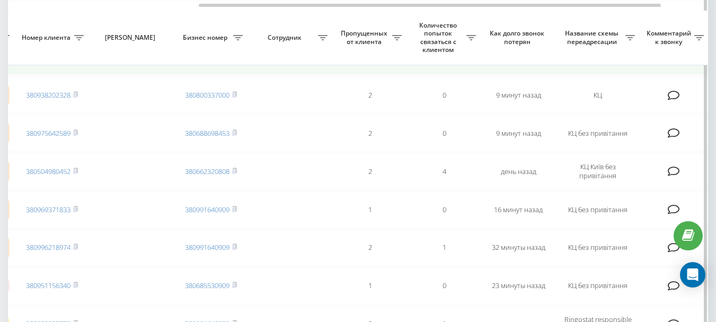
scroll to position [201, 0]
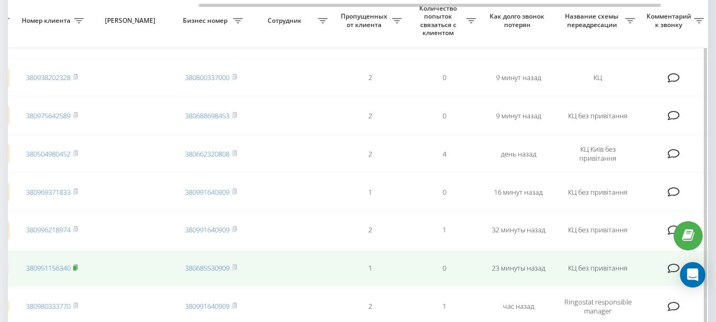
click at [76, 266] on rect at bounding box center [74, 267] width 3 height 5
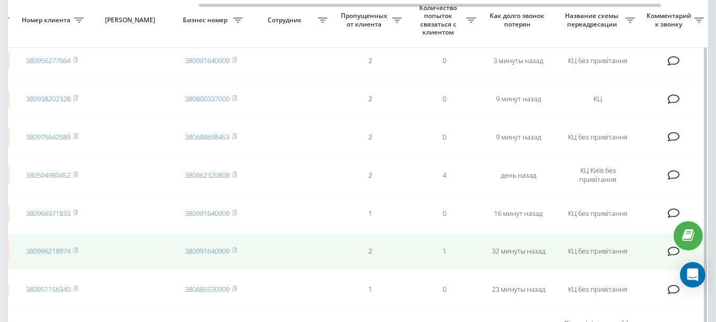
scroll to position [127, 0]
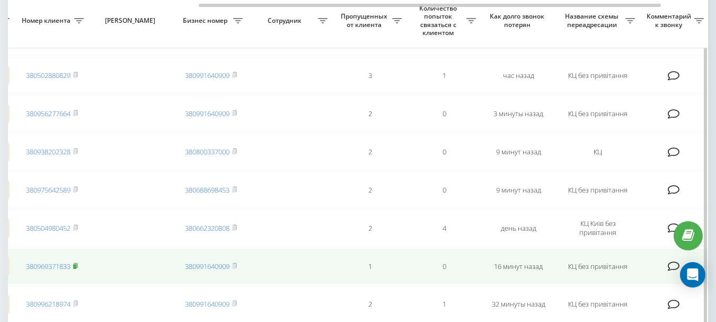
click at [76, 264] on rect at bounding box center [74, 266] width 3 height 5
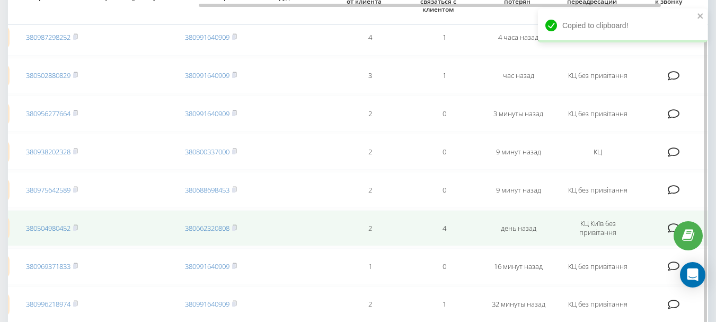
scroll to position [74, 0]
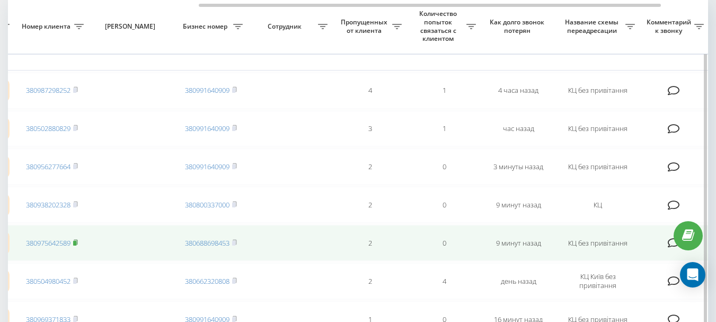
click at [76, 241] on rect at bounding box center [74, 243] width 3 height 5
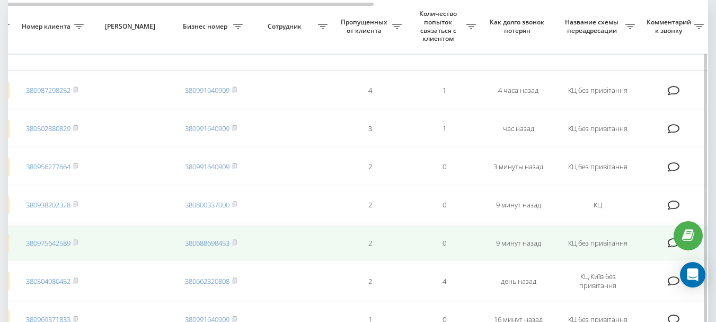
scroll to position [21, 0]
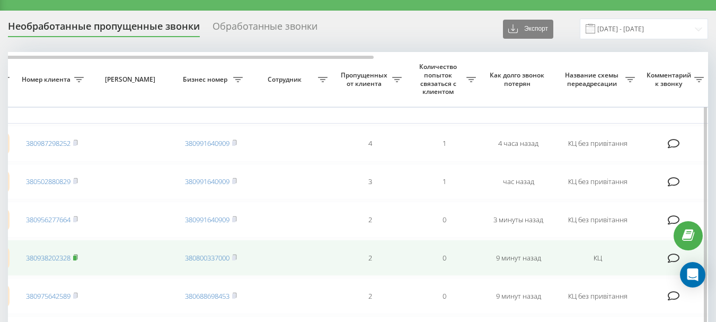
click at [76, 256] on rect at bounding box center [74, 257] width 3 height 5
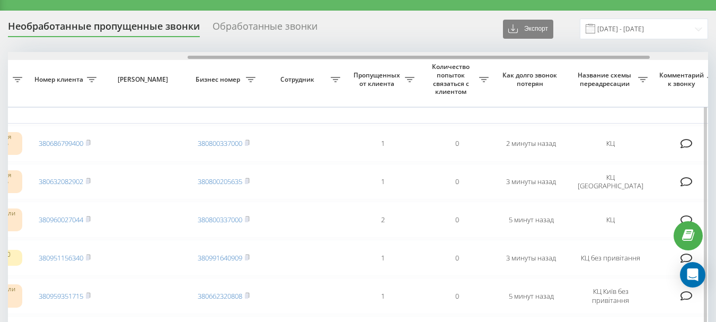
scroll to position [0, 276]
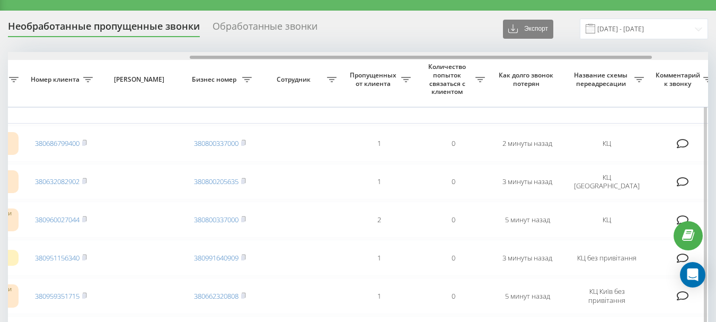
drag, startPoint x: 234, startPoint y: 58, endPoint x: 411, endPoint y: 61, distance: 177.0
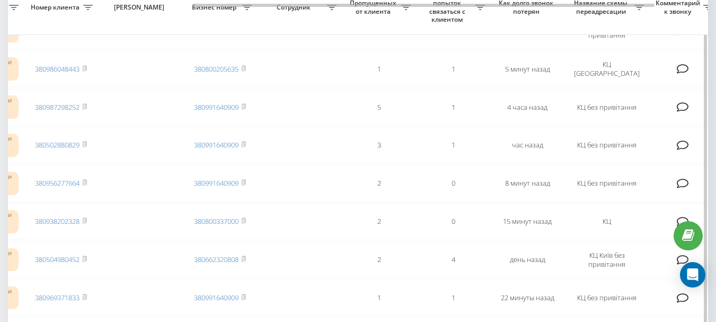
scroll to position [233, 0]
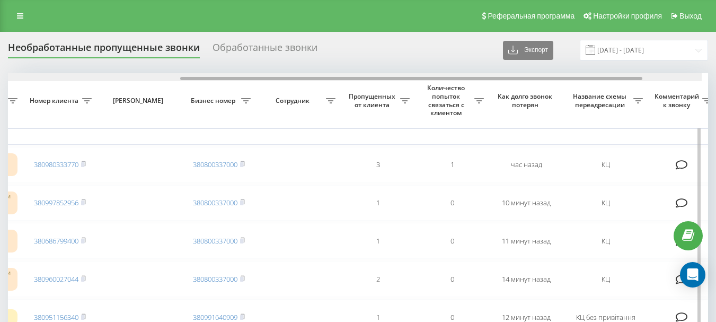
scroll to position [0, 287]
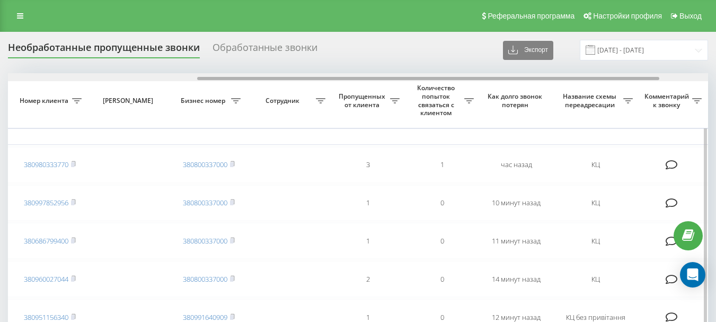
drag, startPoint x: 254, startPoint y: 79, endPoint x: 444, endPoint y: 77, distance: 189.7
click at [444, 77] on div at bounding box center [428, 78] width 462 height 3
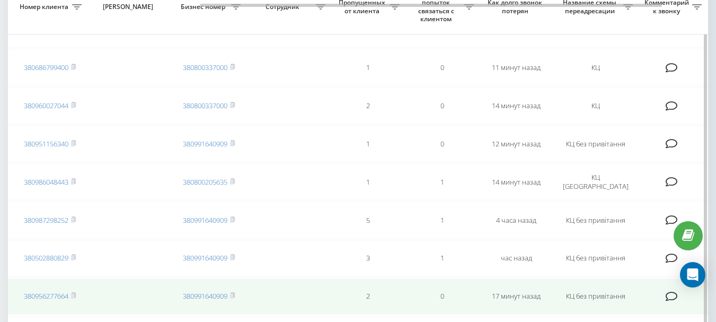
scroll to position [159, 0]
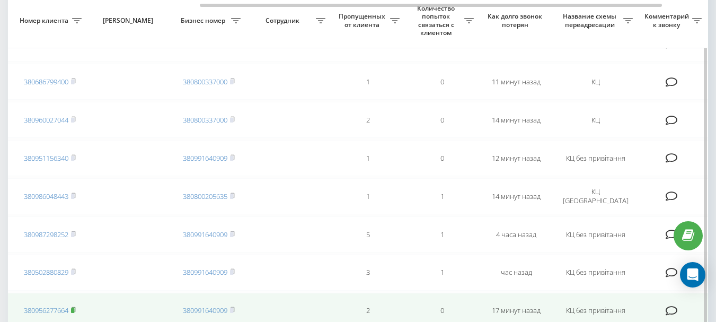
click at [75, 308] on icon at bounding box center [73, 309] width 5 height 6
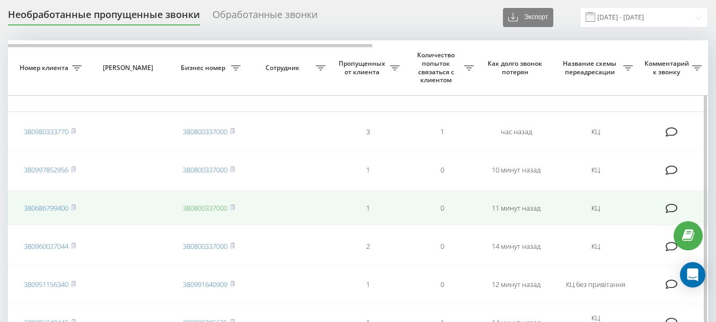
scroll to position [53, 0]
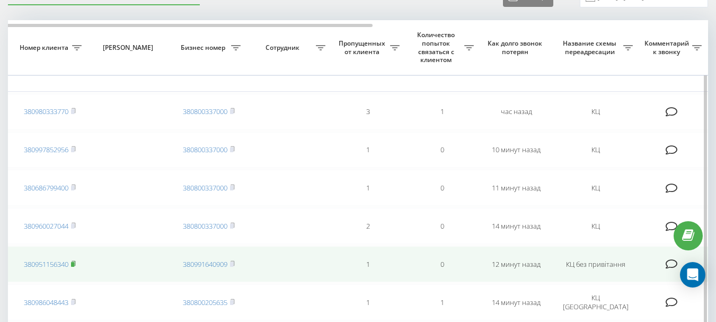
click at [74, 263] on rect at bounding box center [72, 264] width 3 height 5
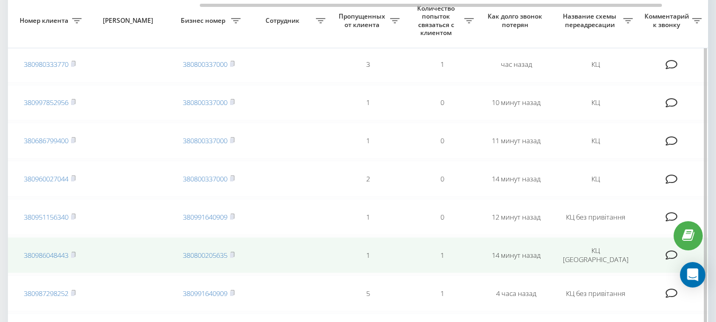
scroll to position [95, 0]
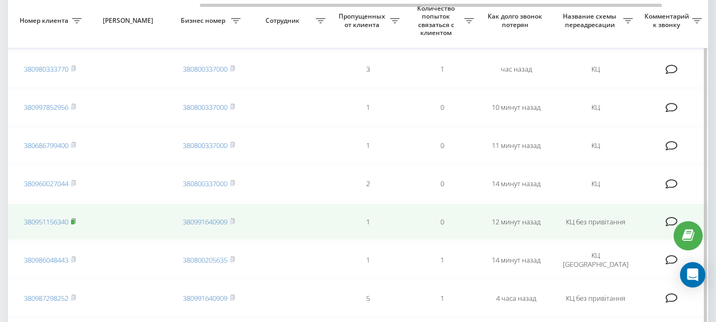
click at [74, 219] on rect at bounding box center [72, 221] width 3 height 5
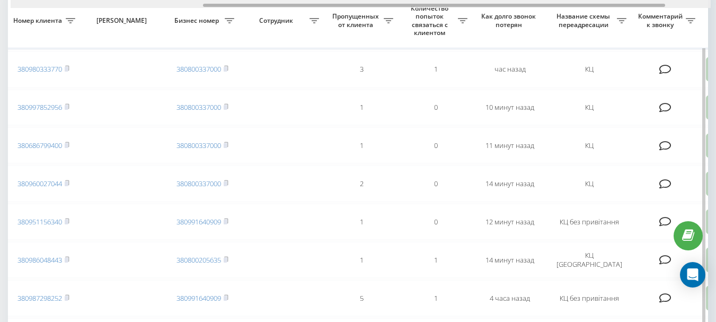
scroll to position [0, 295]
drag, startPoint x: 332, startPoint y: 6, endPoint x: 337, endPoint y: 12, distance: 7.9
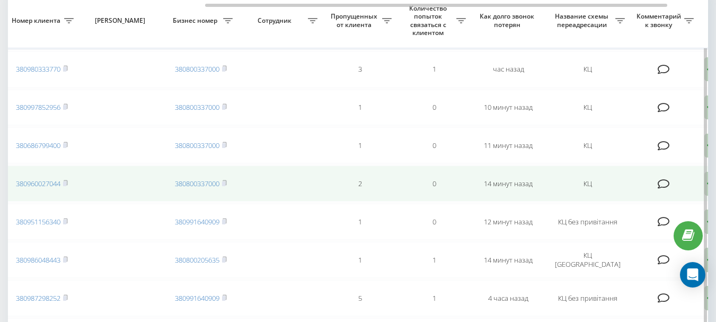
scroll to position [42, 0]
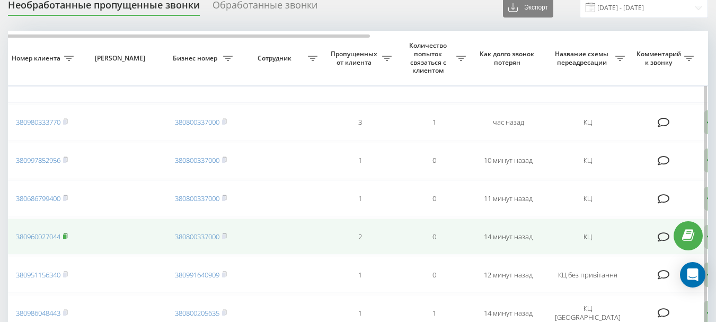
click at [66, 236] on rect at bounding box center [64, 236] width 3 height 5
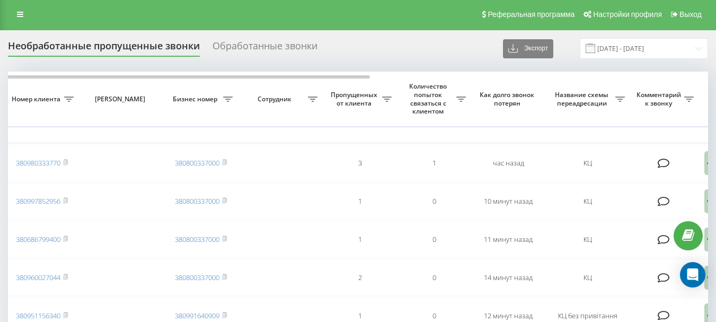
scroll to position [0, 0]
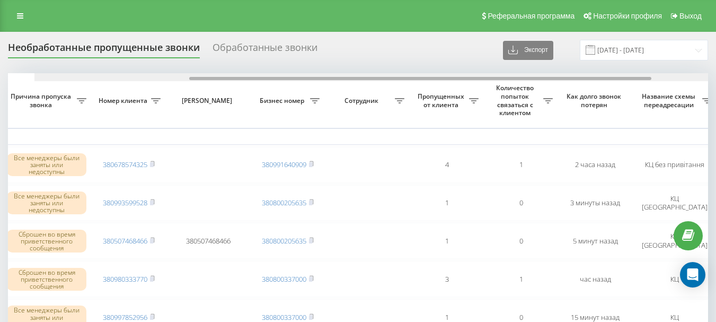
scroll to position [0, 234]
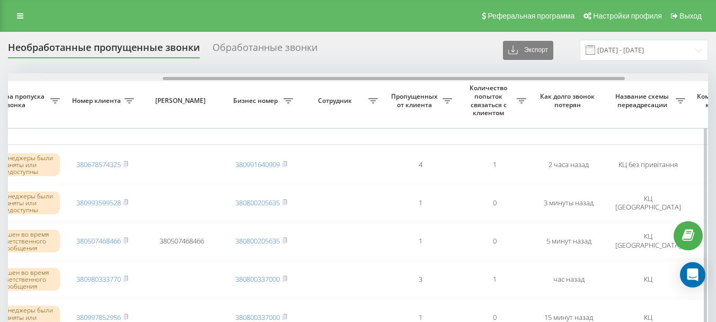
drag, startPoint x: 276, startPoint y: 79, endPoint x: 431, endPoint y: 87, distance: 154.9
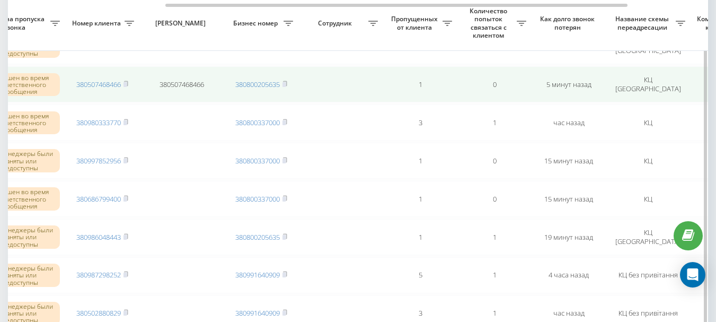
scroll to position [159, 0]
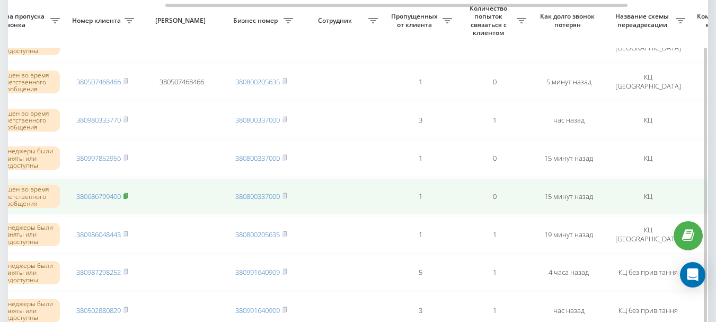
click at [127, 195] on rect at bounding box center [124, 196] width 3 height 5
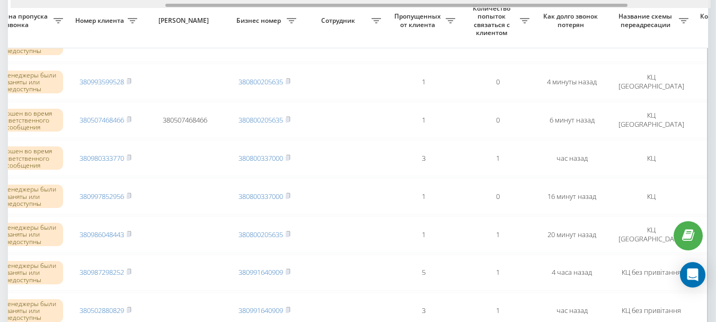
scroll to position [0, 247]
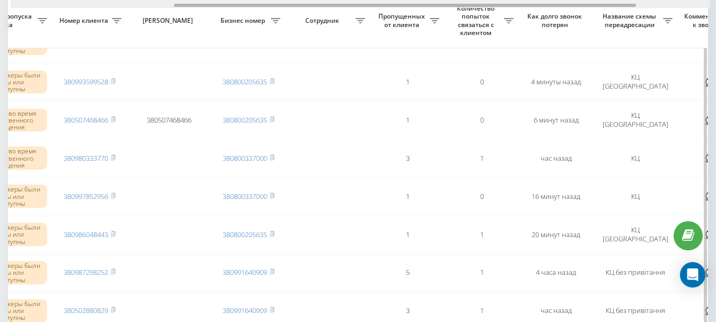
drag, startPoint x: 331, startPoint y: 5, endPoint x: 494, endPoint y: 6, distance: 163.2
click at [494, 6] on div at bounding box center [405, 5] width 462 height 3
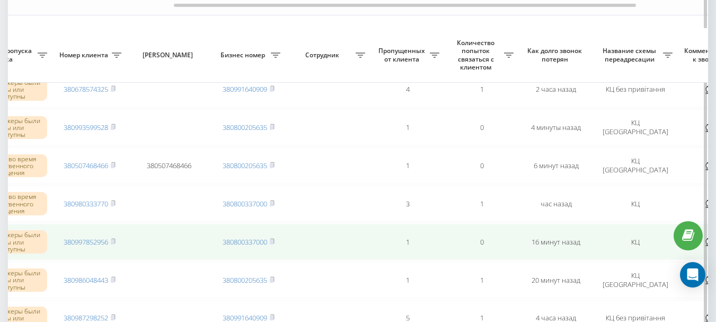
scroll to position [95, 0]
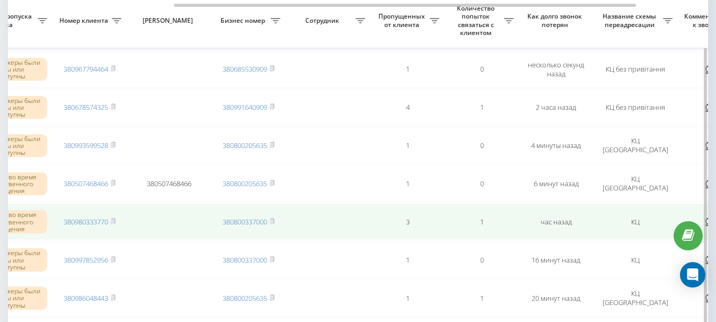
drag, startPoint x: 116, startPoint y: 220, endPoint x: 183, endPoint y: 209, distance: 68.7
click at [116, 220] on icon at bounding box center [113, 221] width 5 height 6
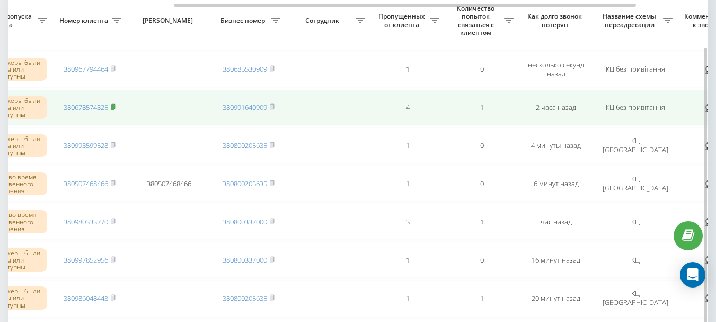
click at [114, 106] on rect at bounding box center [112, 107] width 3 height 5
